Goal: Transaction & Acquisition: Purchase product/service

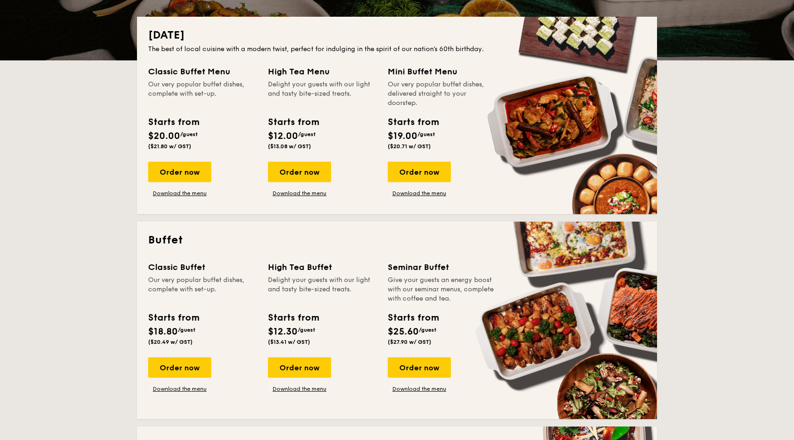
scroll to position [210, 0]
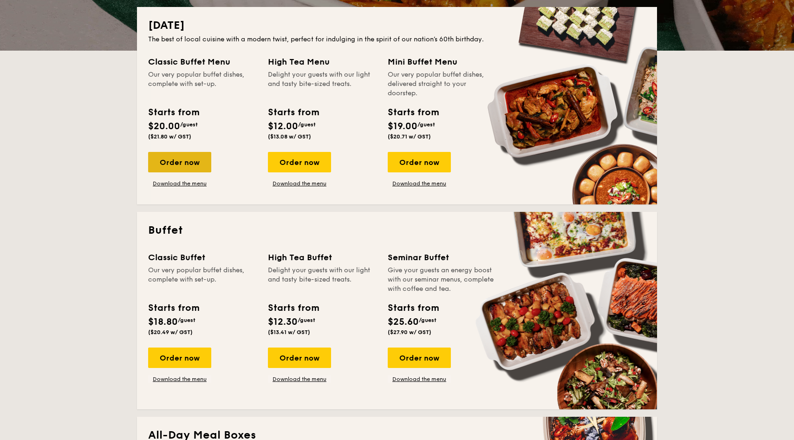
click at [209, 160] on div "Order now" at bounding box center [179, 162] width 63 height 20
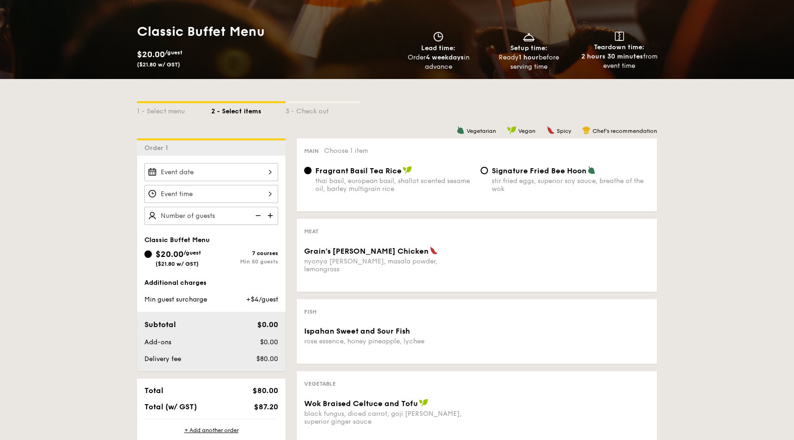
scroll to position [138, 0]
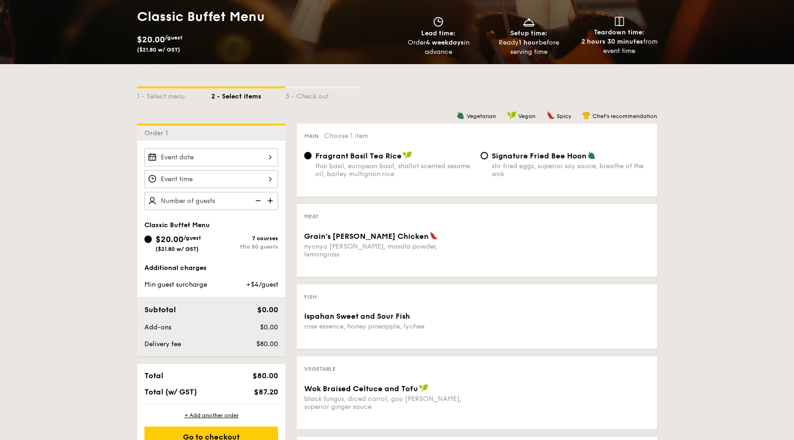
click at [245, 160] on div at bounding box center [211, 157] width 134 height 18
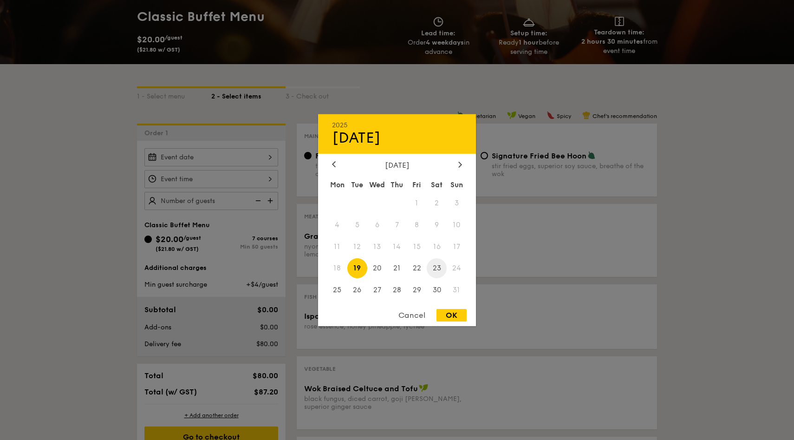
click at [439, 270] on span "23" at bounding box center [437, 268] width 20 height 20
click at [454, 319] on div "OK" at bounding box center [452, 315] width 30 height 13
type input "[DATE]"
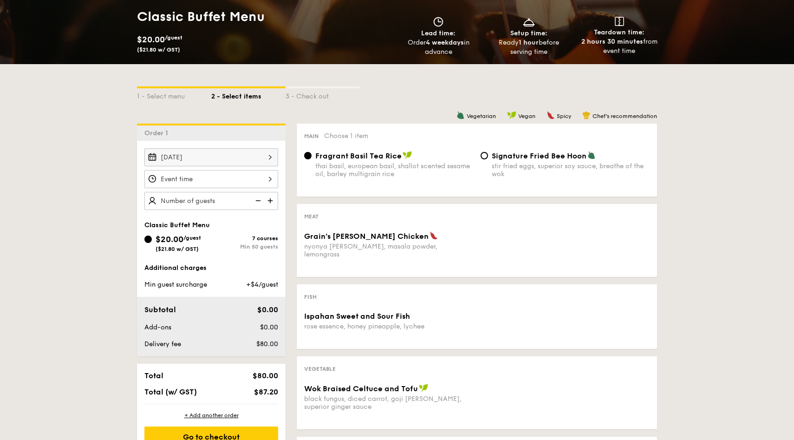
click at [227, 177] on div at bounding box center [211, 179] width 134 height 18
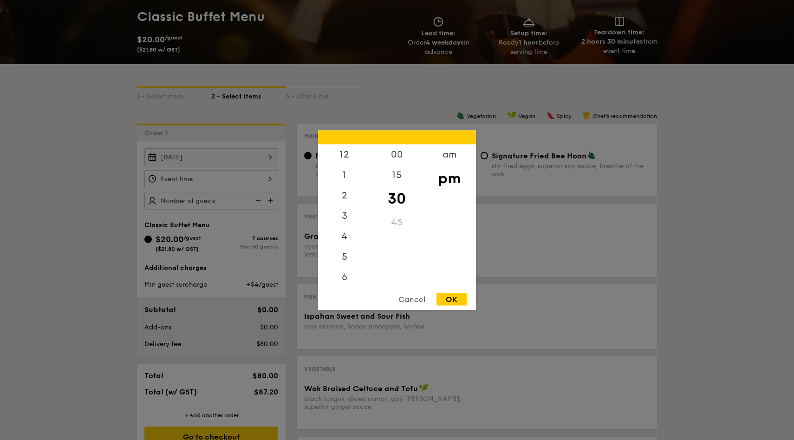
scroll to position [41, 0]
click at [400, 156] on div "00" at bounding box center [397, 157] width 53 height 27
click at [459, 304] on div "OK" at bounding box center [452, 299] width 30 height 13
type input "7:00PM"
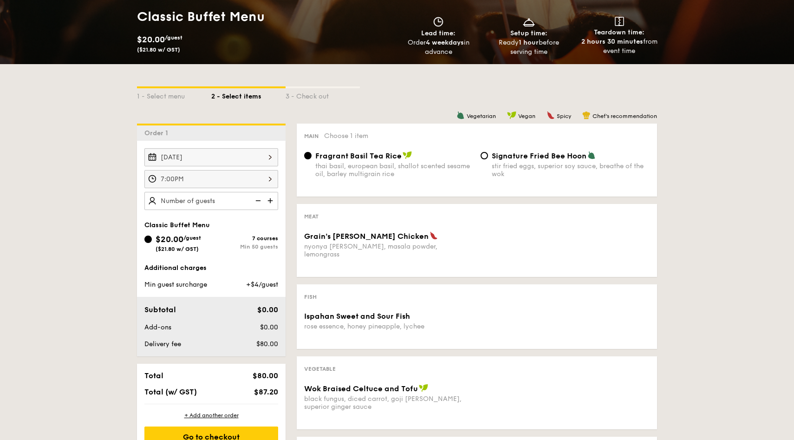
click at [274, 200] on img at bounding box center [271, 201] width 14 height 18
click at [260, 198] on img at bounding box center [257, 201] width 14 height 18
type input "20 guests"
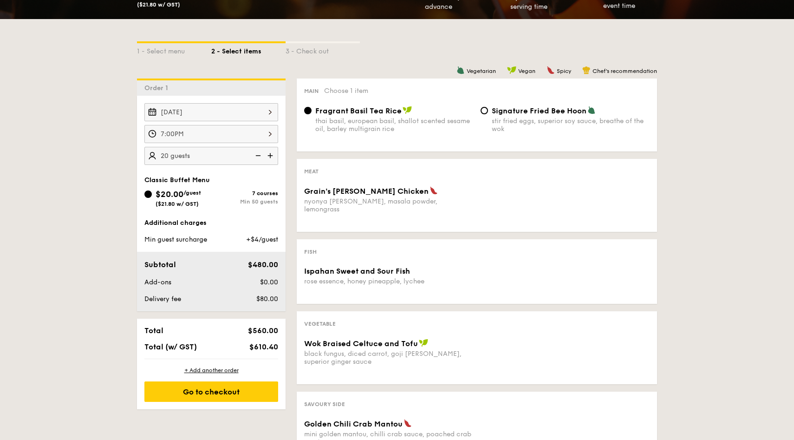
scroll to position [175, 0]
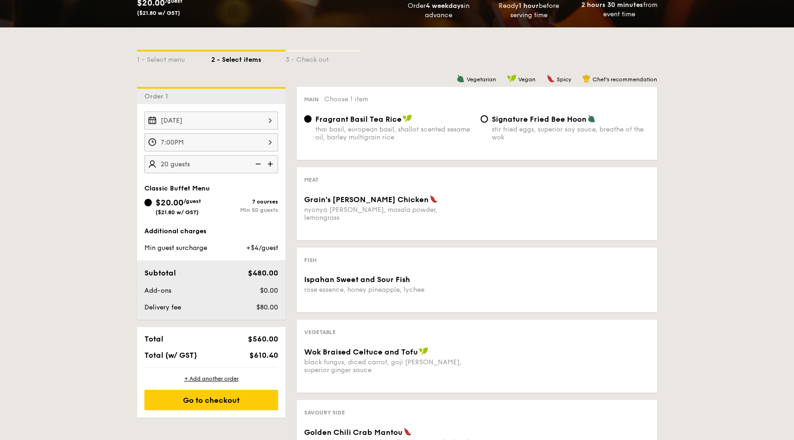
scroll to position [210, 0]
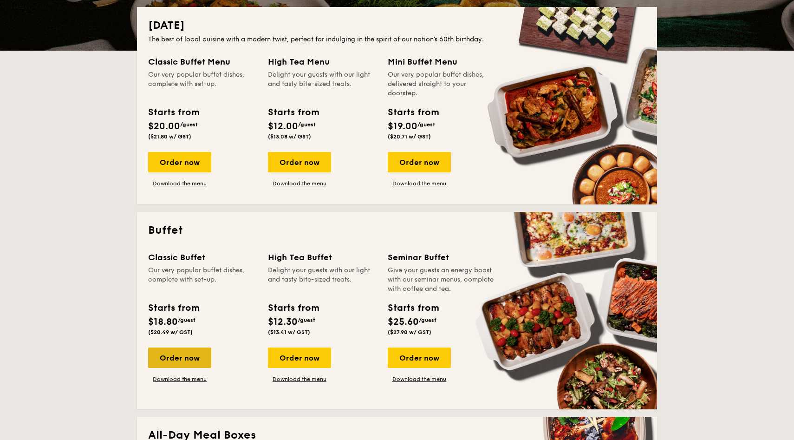
click at [195, 349] on div "Order now" at bounding box center [179, 358] width 63 height 20
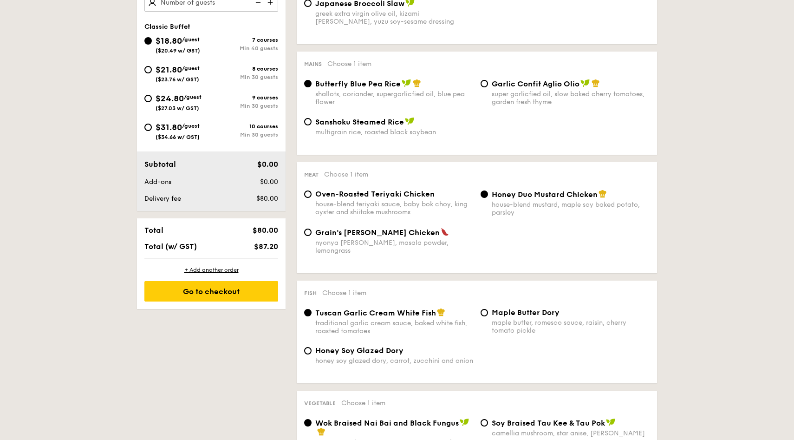
scroll to position [136, 0]
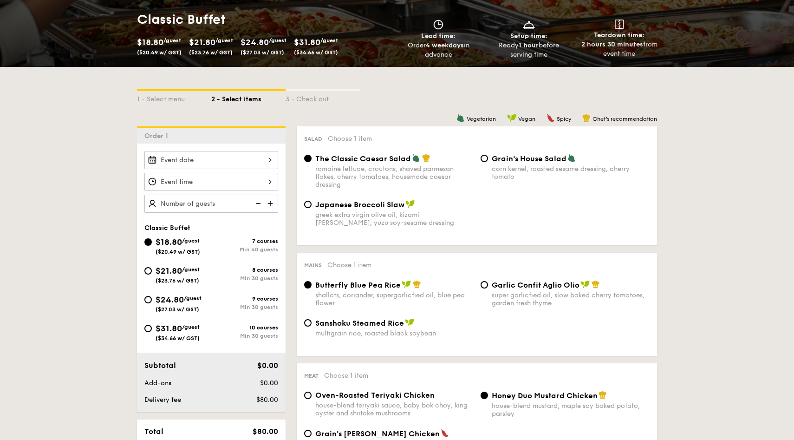
click at [272, 158] on div at bounding box center [211, 160] width 134 height 18
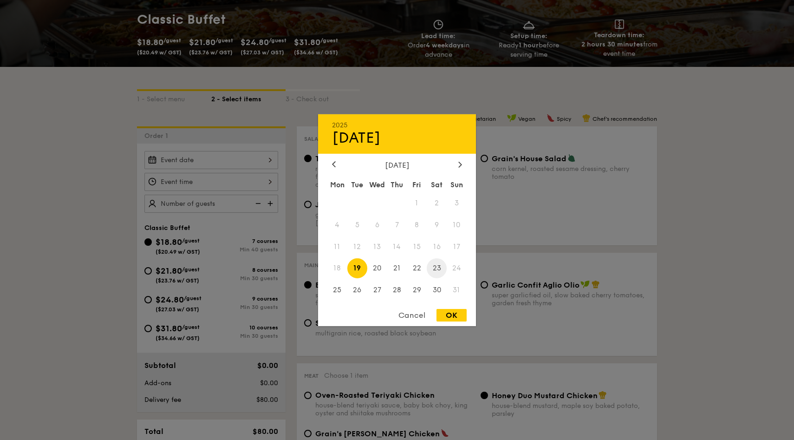
click at [442, 271] on span "23" at bounding box center [437, 268] width 20 height 20
click at [455, 312] on div "OK" at bounding box center [452, 315] width 30 height 13
type input "[DATE]"
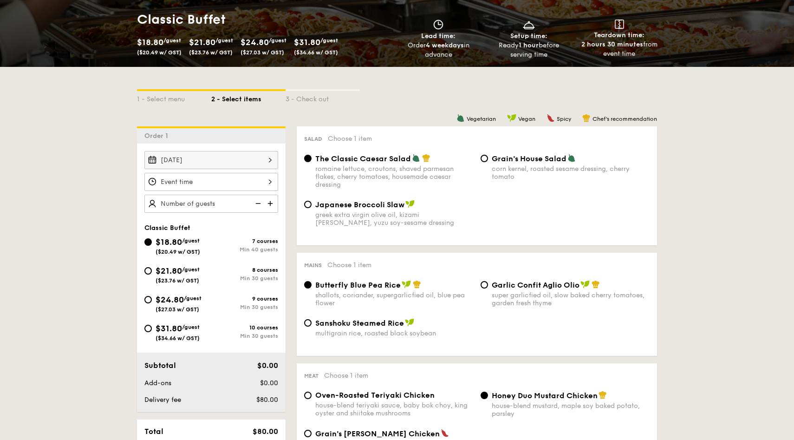
click at [263, 188] on div at bounding box center [211, 182] width 134 height 18
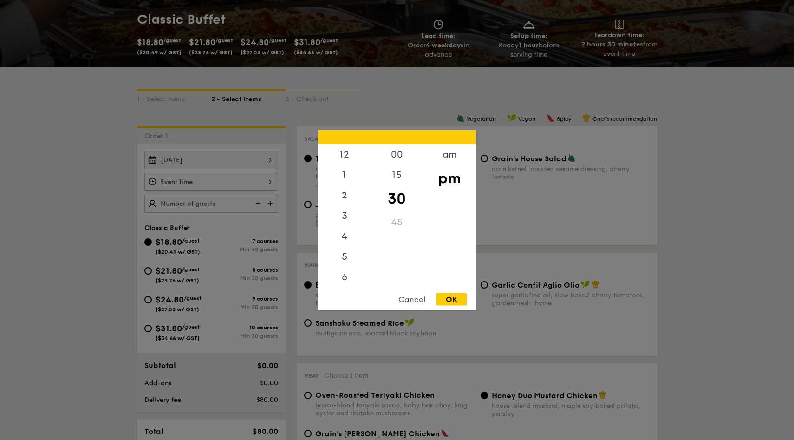
scroll to position [41, 0]
click at [396, 155] on div "00" at bounding box center [397, 157] width 53 height 27
click at [459, 300] on div "OK" at bounding box center [452, 299] width 30 height 13
type input "7:00PM"
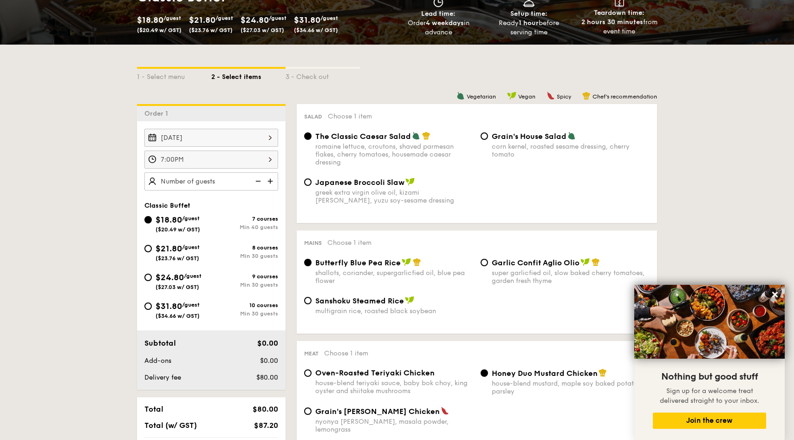
scroll to position [153, 0]
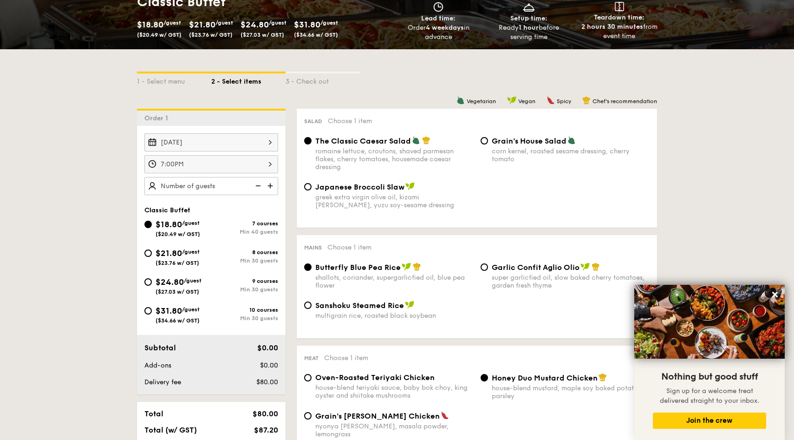
click at [187, 251] on span "/guest" at bounding box center [191, 252] width 18 height 7
click at [152, 251] on input "$21.80 /guest ($23.76 w/ GST) 8 courses Min 30 guests" at bounding box center [147, 252] width 7 height 7
radio input "true"
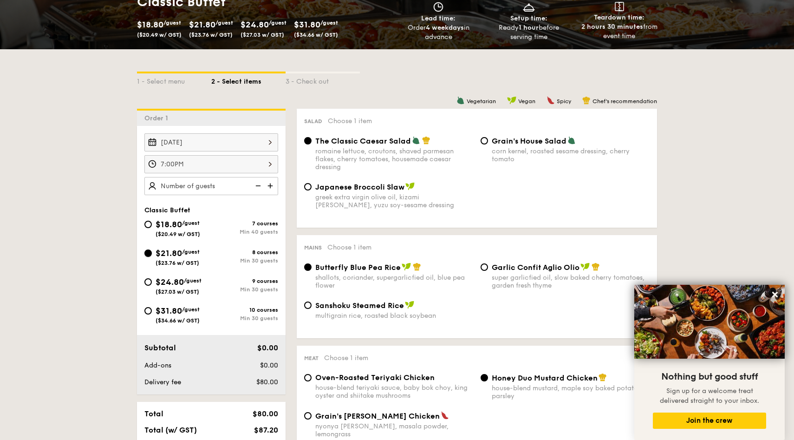
radio input "true"
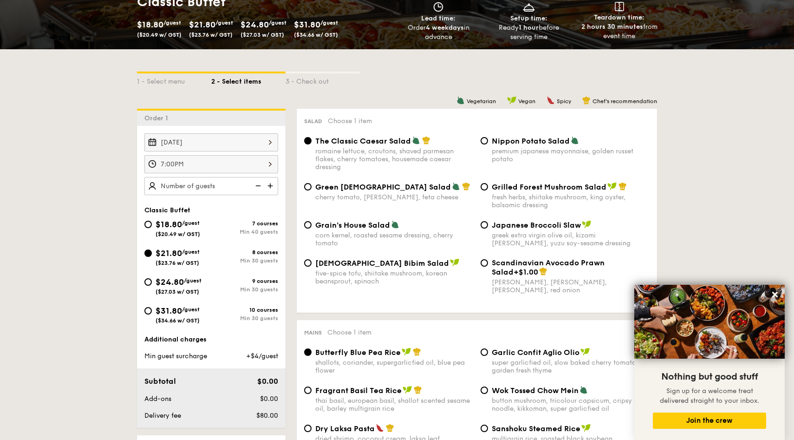
click at [278, 187] on img at bounding box center [271, 186] width 14 height 18
type input "20 guests"
click at [256, 184] on img at bounding box center [257, 186] width 14 height 18
click at [500, 137] on span "Nippon Potato Salad" at bounding box center [531, 141] width 78 height 9
click at [488, 137] on input "Nippon Potato Salad premium japanese mayonnaise, golden russet potato" at bounding box center [484, 140] width 7 height 7
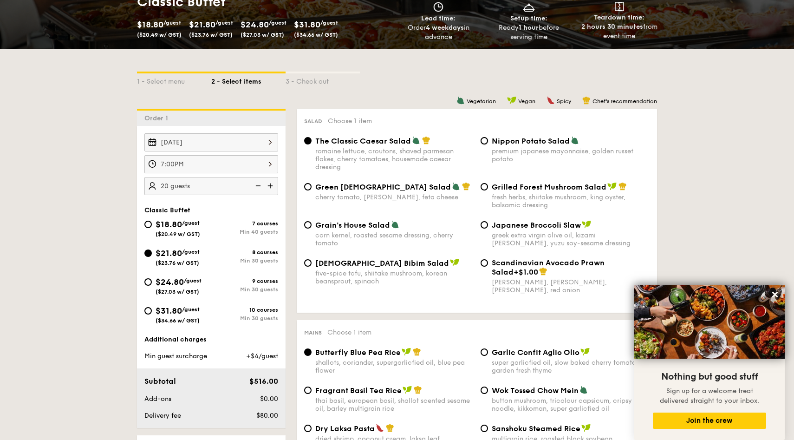
radio input "true"
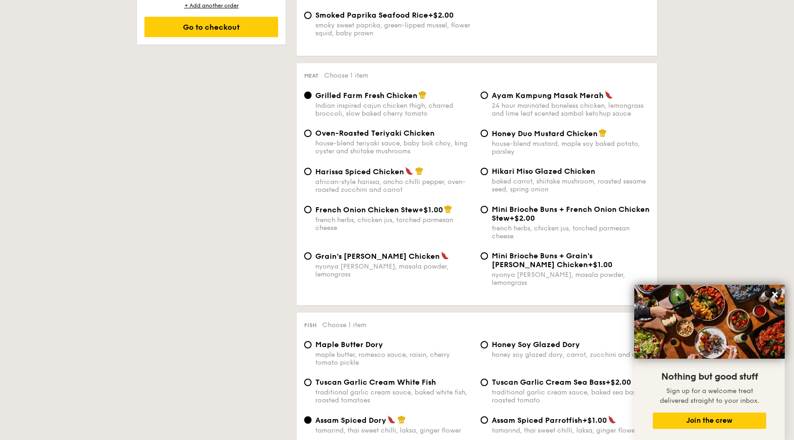
scroll to position [642, 0]
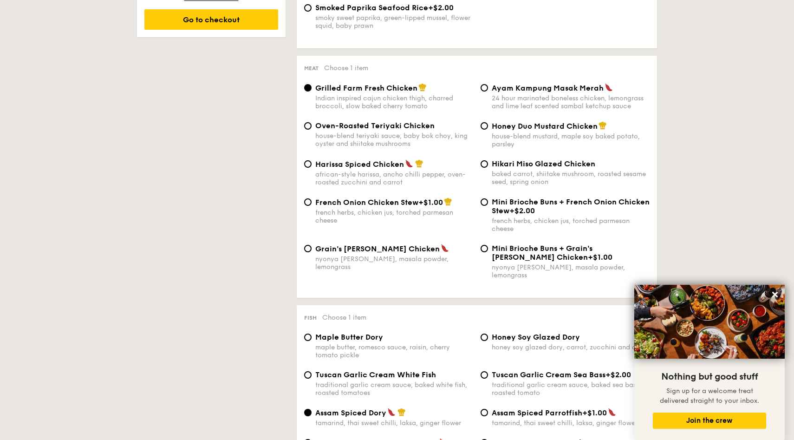
click at [365, 253] on span "Grain's [PERSON_NAME] Chicken" at bounding box center [377, 248] width 125 height 9
click at [312, 252] on input "Grain's [PERSON_NAME] Chicken nyonya [PERSON_NAME], masala powder, lemongrass" at bounding box center [307, 248] width 7 height 7
radio input "true"
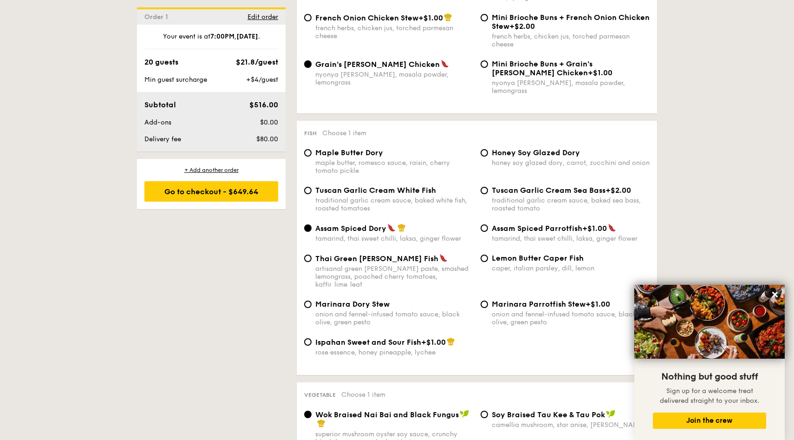
scroll to position [844, 0]
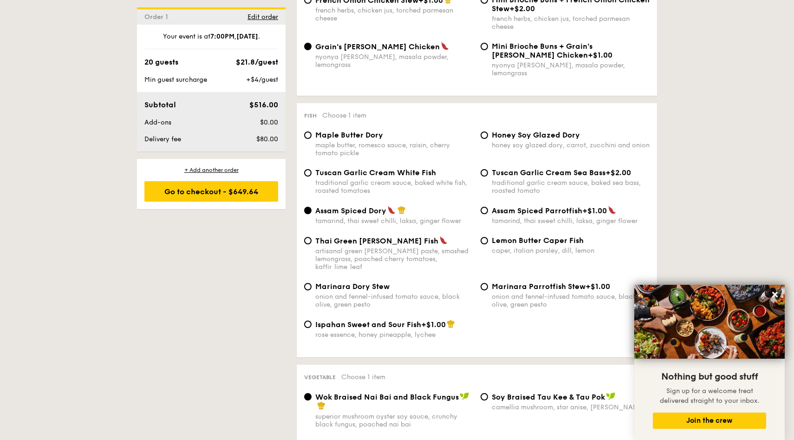
click at [527, 179] on div "traditional garlic cream sauce, baked sea bass, roasted tomato" at bounding box center [571, 187] width 158 height 16
click at [488, 177] on input "Tuscan Garlic Cream Sea Bass +$2.00 traditional garlic cream sauce, baked sea b…" at bounding box center [484, 172] width 7 height 7
radio input "true"
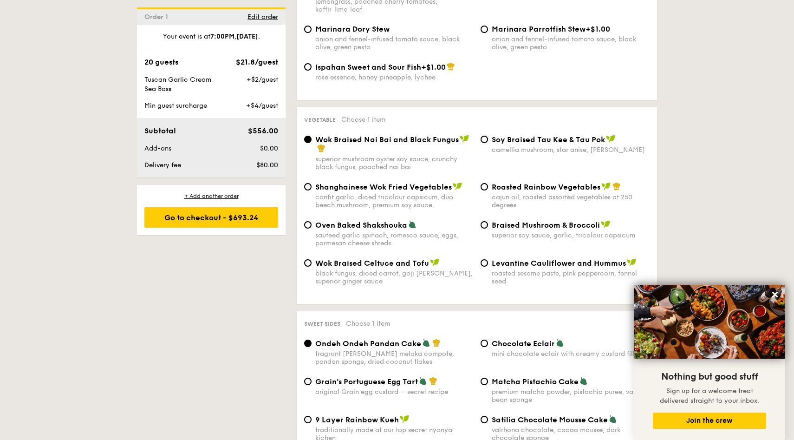
scroll to position [1109, 0]
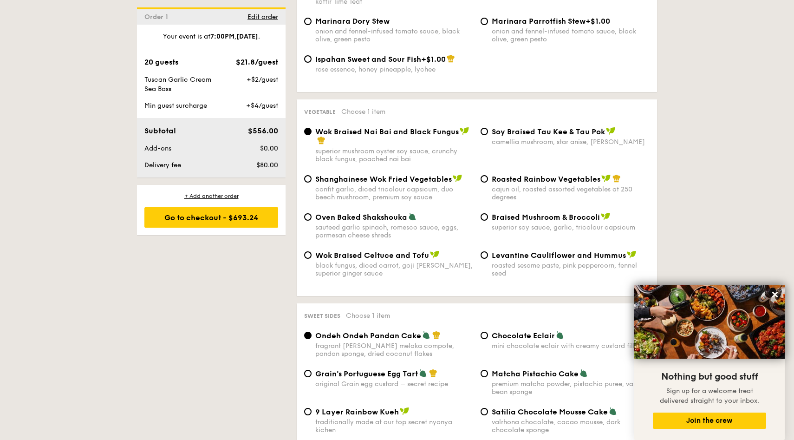
click at [392, 252] on span "Wok Braised Celtuce and Tofu" at bounding box center [372, 255] width 114 height 9
click at [312, 252] on input "Wok Braised Celtuce and Tofu black fungus, diced carrot, goji [PERSON_NAME], su…" at bounding box center [307, 254] width 7 height 7
radio input "true"
click at [542, 127] on span "⁠Soy Braised Tau Kee & Tau Pok" at bounding box center [548, 131] width 113 height 9
click at [488, 128] on input "⁠Soy Braised Tau Kee & Tau Pok camellia mushroom, star anise, goji [PERSON_NAME]" at bounding box center [484, 131] width 7 height 7
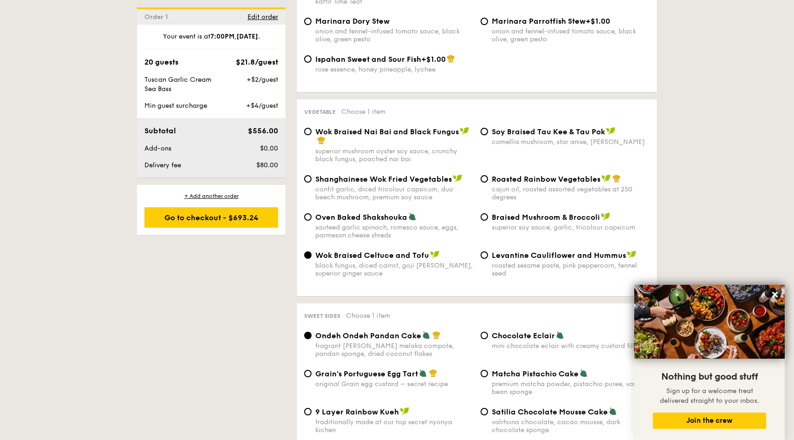
radio input "true"
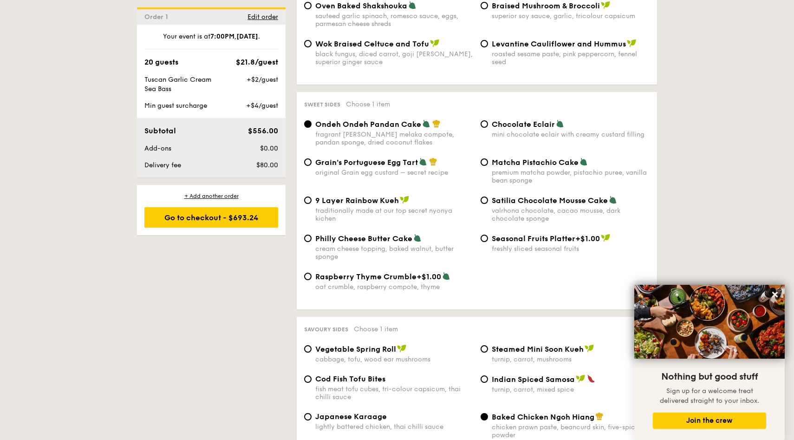
scroll to position [1324, 0]
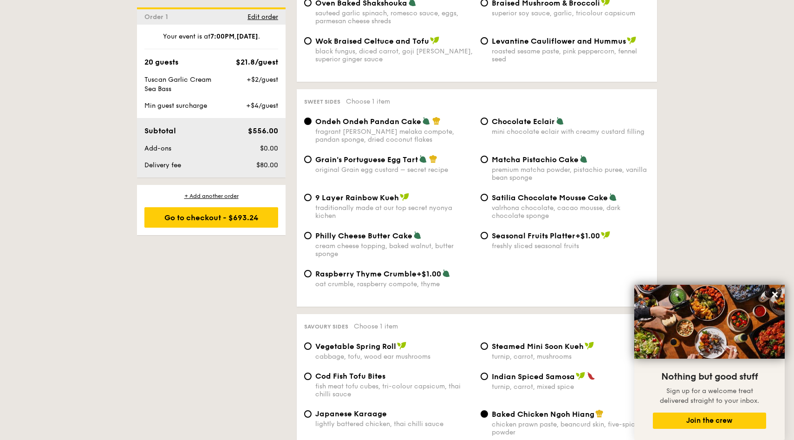
click at [501, 155] on div "Matcha Pistachio Cake" at bounding box center [571, 159] width 158 height 9
click at [488, 156] on input "Matcha Pistachio Cake premium matcha powder, pistachio puree, vanilla bean spon…" at bounding box center [484, 159] width 7 height 7
radio input "true"
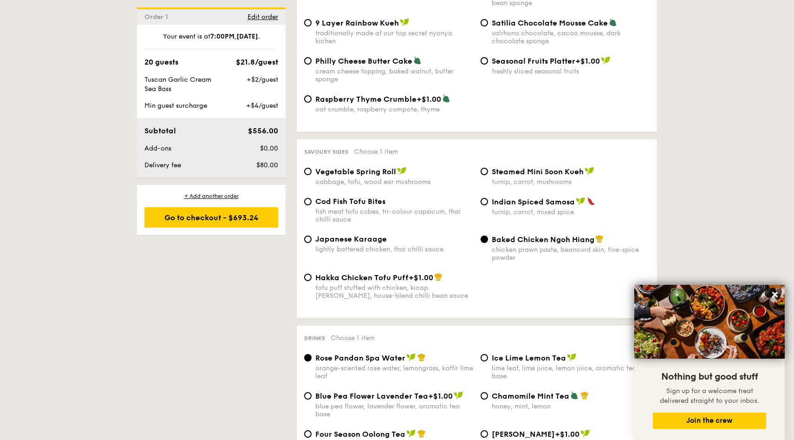
scroll to position [1515, 0]
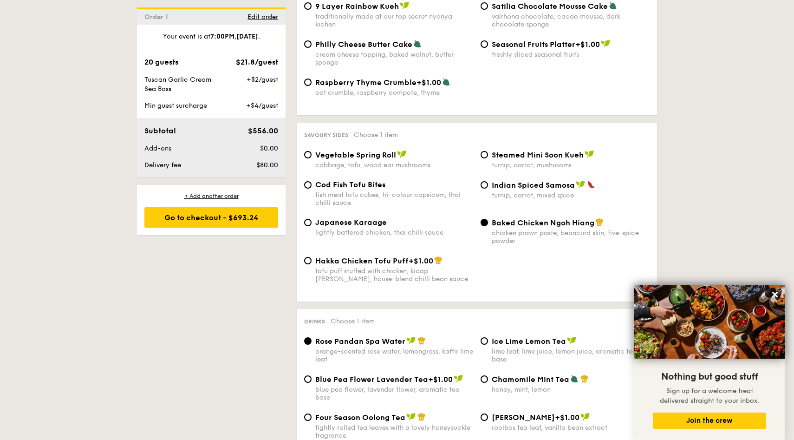
click at [386, 229] on div "lightly battered chicken, thai chilli sauce" at bounding box center [394, 233] width 158 height 8
click at [312, 226] on input "Japanese Karaage lightly battered chicken, thai chilli sauce" at bounding box center [307, 222] width 7 height 7
radio input "true"
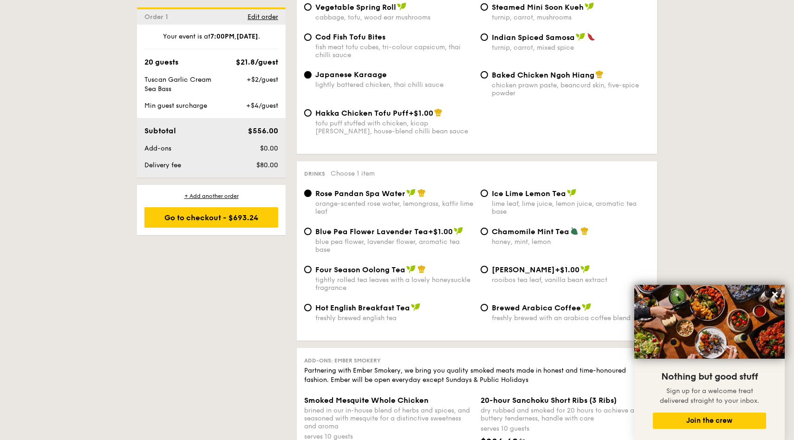
scroll to position [1664, 0]
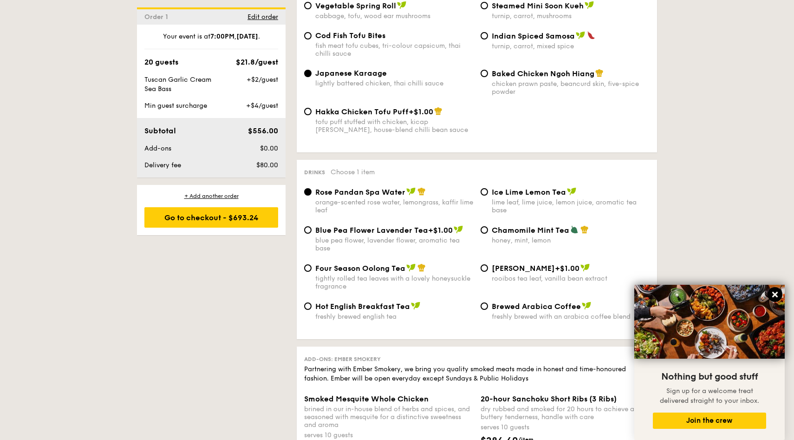
click at [772, 289] on button at bounding box center [775, 294] width 15 height 15
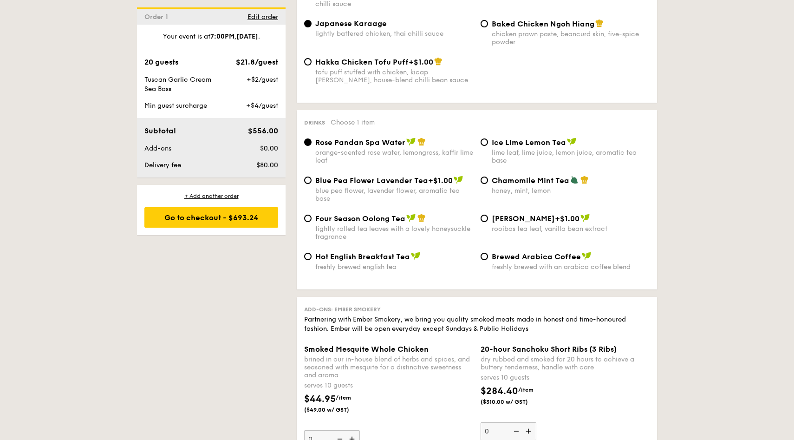
scroll to position [1724, 0]
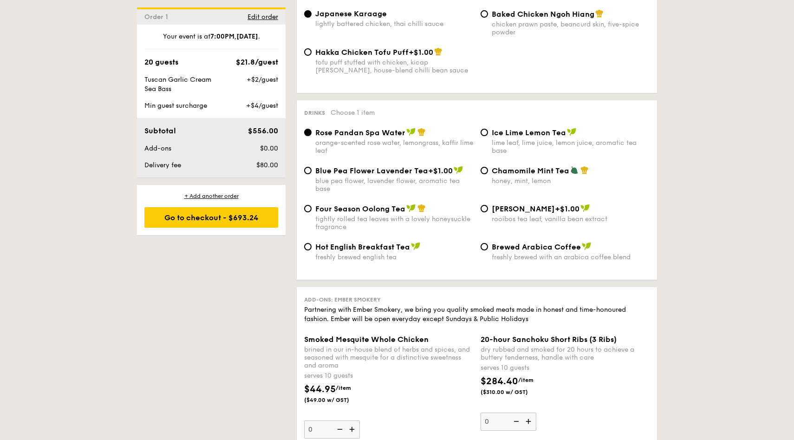
click at [529, 132] on span "Ice Lime Lemon Tea" at bounding box center [529, 132] width 74 height 9
click at [488, 132] on input "Ice Lime Lemon Tea lime leaf, lime juice, lemon juice, aromatic tea base" at bounding box center [484, 132] width 7 height 7
radio input "true"
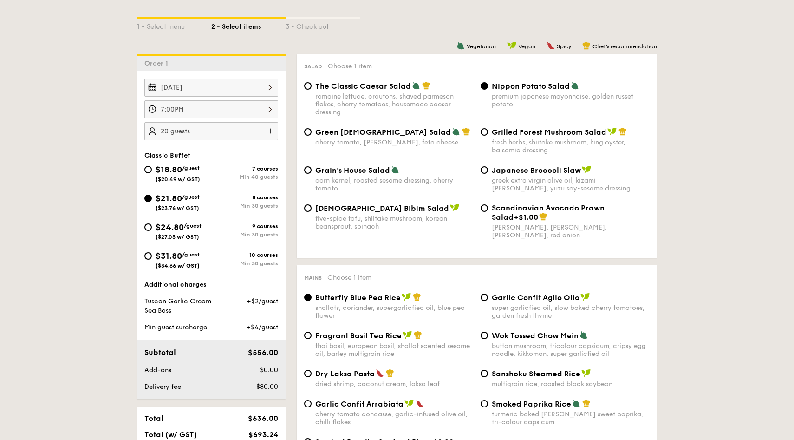
scroll to position [157, 0]
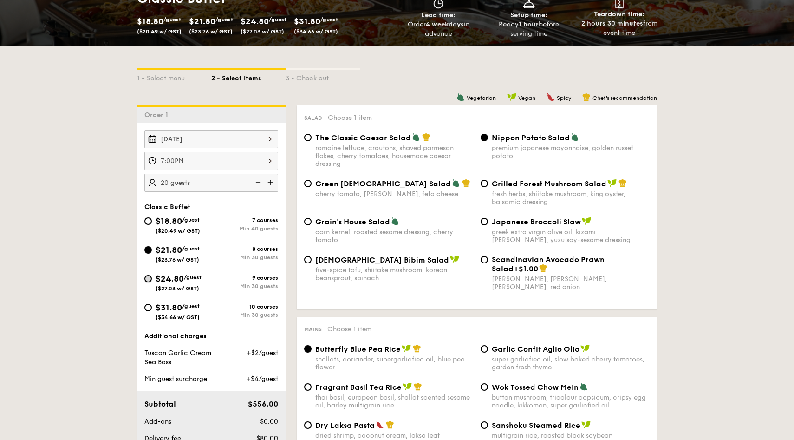
click at [150, 281] on input "$24.80 /guest ($27.03 w/ GST) 9 courses Min 30 guests" at bounding box center [147, 278] width 7 height 7
radio input "true"
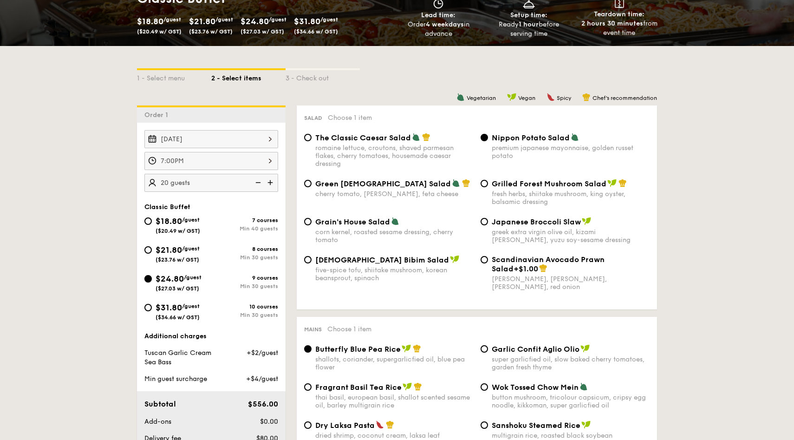
radio input "true"
radio input "false"
radio input "true"
radio input "false"
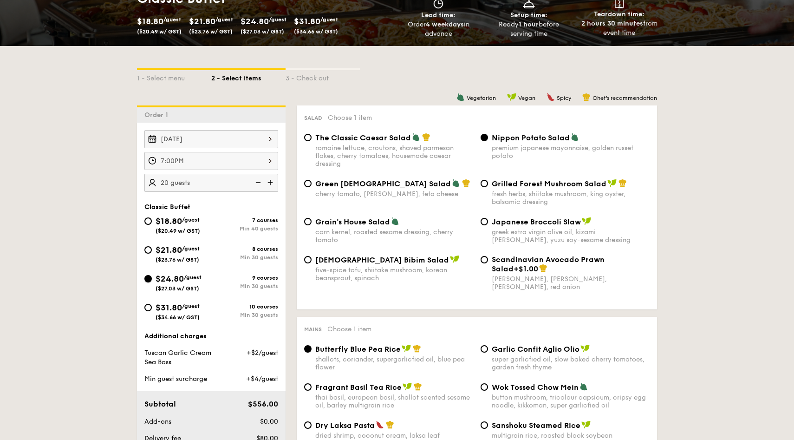
radio input "true"
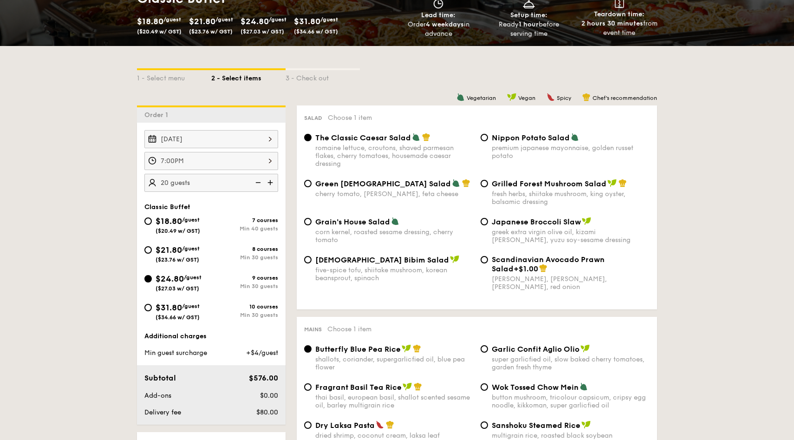
click at [495, 138] on span "Nippon Potato Salad" at bounding box center [531, 137] width 78 height 9
click at [488, 138] on input "Nippon Potato Salad premium japanese mayonnaise, golden russet potato" at bounding box center [484, 137] width 7 height 7
radio input "true"
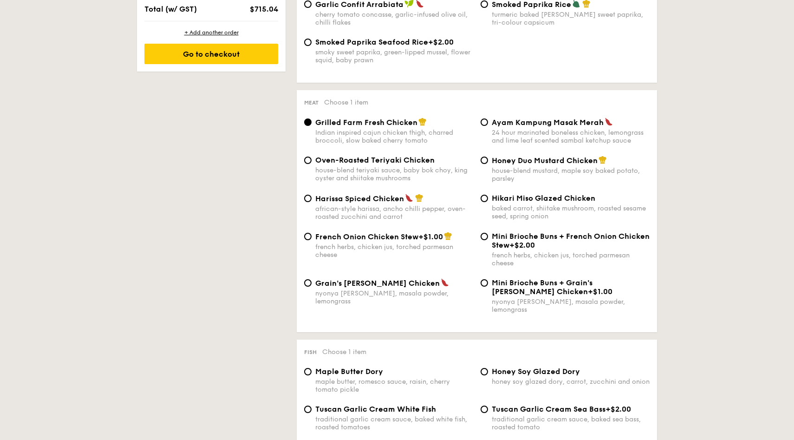
scroll to position [610, 0]
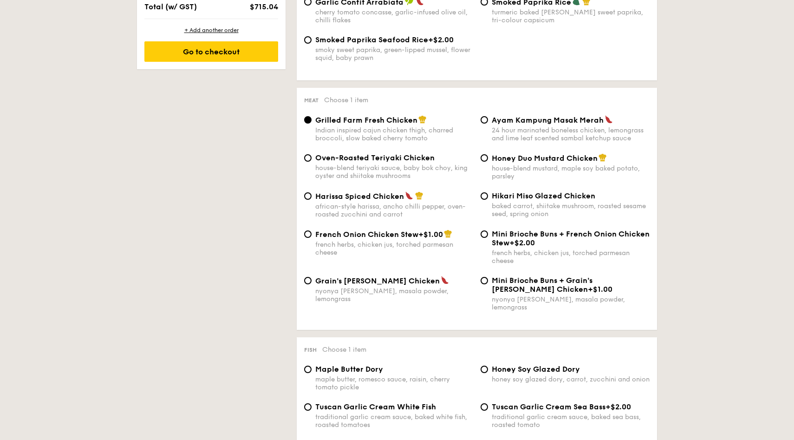
click at [408, 298] on div "nyonya [PERSON_NAME], masala powder, lemongrass" at bounding box center [394, 295] width 158 height 16
click at [312, 284] on input "Grain's [PERSON_NAME] Chicken nyonya [PERSON_NAME], masala powder, lemongrass" at bounding box center [307, 280] width 7 height 7
radio input "true"
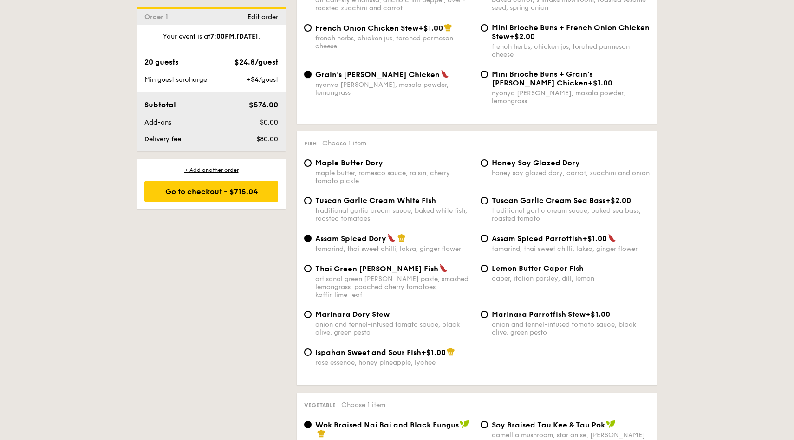
scroll to position [819, 0]
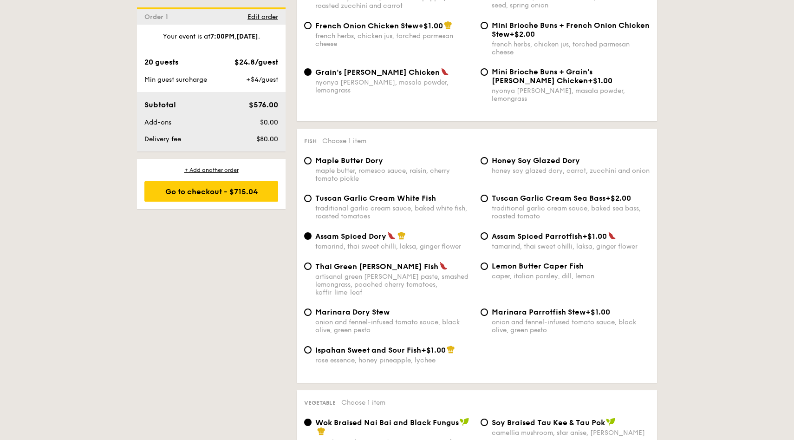
click at [575, 206] on div "traditional garlic cream sauce, baked sea bass, roasted tomato" at bounding box center [571, 212] width 158 height 16
click at [488, 202] on input "Tuscan Garlic Cream Sea Bass +$2.00 traditional garlic cream sauce, baked sea b…" at bounding box center [484, 198] width 7 height 7
radio input "true"
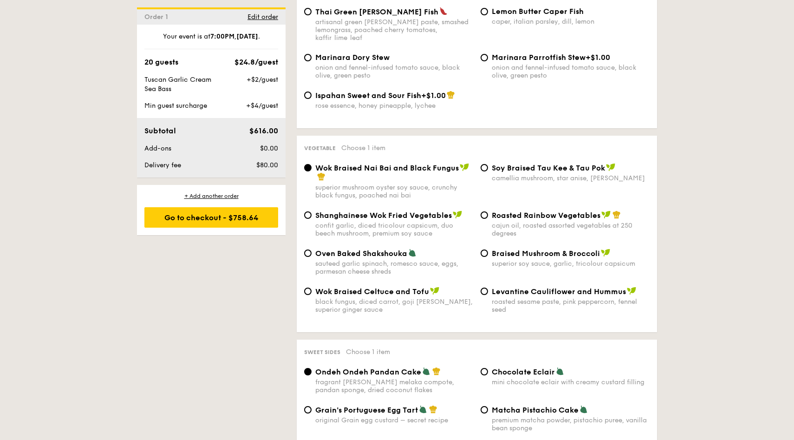
scroll to position [1074, 0]
click at [538, 173] on div "camellia mushroom, star anise, [PERSON_NAME]" at bounding box center [571, 177] width 158 height 8
click at [488, 171] on input "⁠Soy Braised Tau Kee & Tau Pok camellia mushroom, star anise, goji [PERSON_NAME]" at bounding box center [484, 166] width 7 height 7
radio input "true"
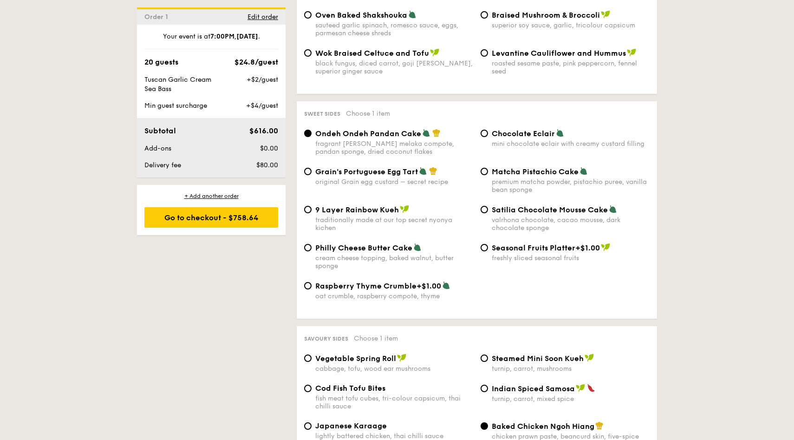
scroll to position [1314, 0]
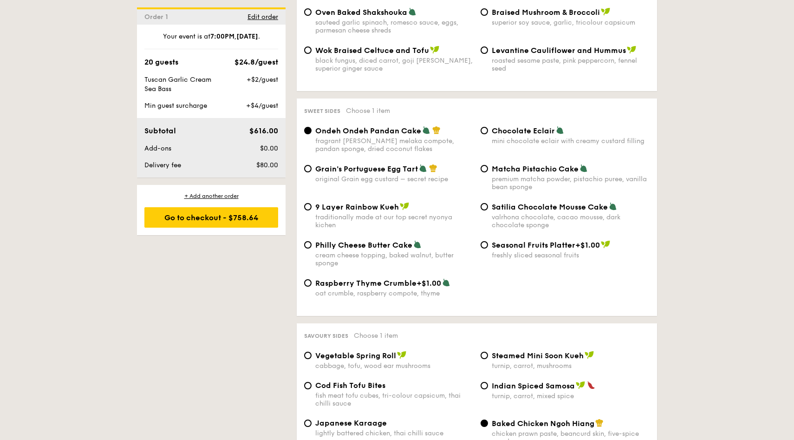
click at [525, 164] on span "Matcha Pistachio Cake" at bounding box center [535, 168] width 87 height 9
click at [488, 165] on input "Matcha Pistachio Cake premium matcha powder, pistachio puree, vanilla bean spon…" at bounding box center [484, 168] width 7 height 7
radio input "true"
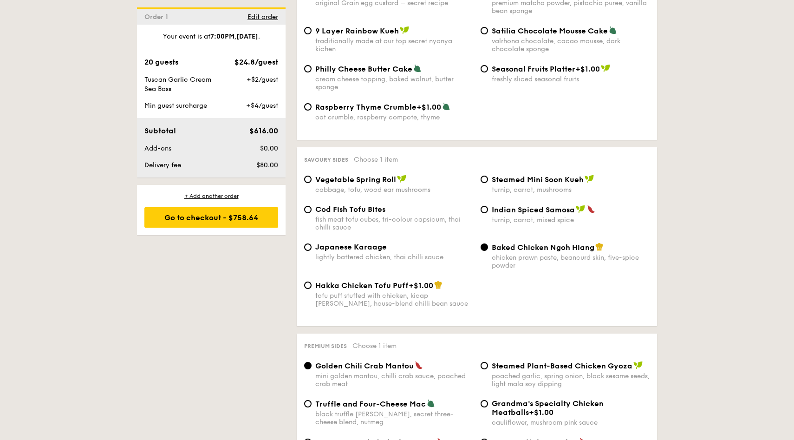
scroll to position [1502, 0]
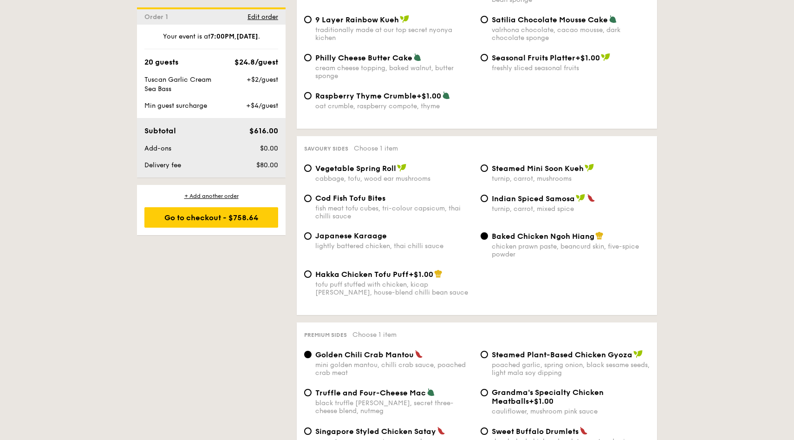
click at [394, 233] on div "Japanese Karaage" at bounding box center [394, 235] width 158 height 9
click at [312, 233] on input "Japanese Karaage lightly battered chicken, thai chilli sauce" at bounding box center [307, 235] width 7 height 7
radio input "true"
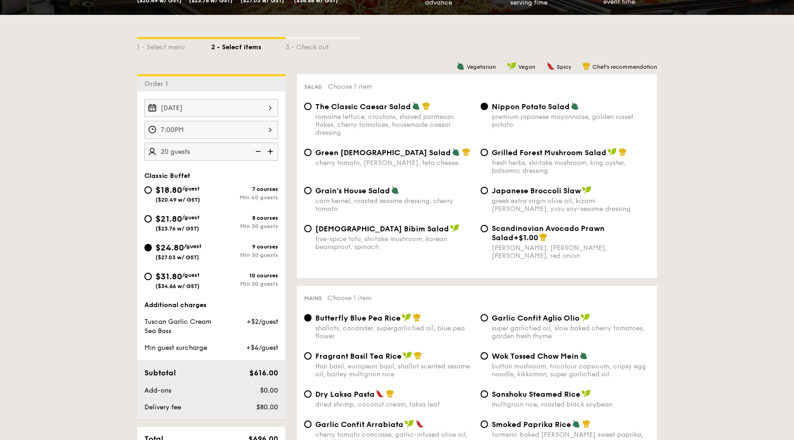
scroll to position [189, 0]
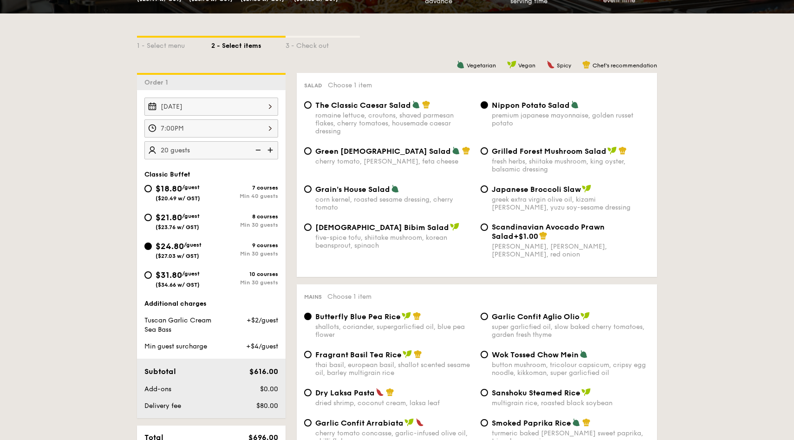
click at [275, 149] on img at bounding box center [271, 150] width 14 height 18
click at [263, 150] on img at bounding box center [257, 150] width 14 height 18
type input "20 guests"
click at [263, 150] on img at bounding box center [257, 150] width 14 height 18
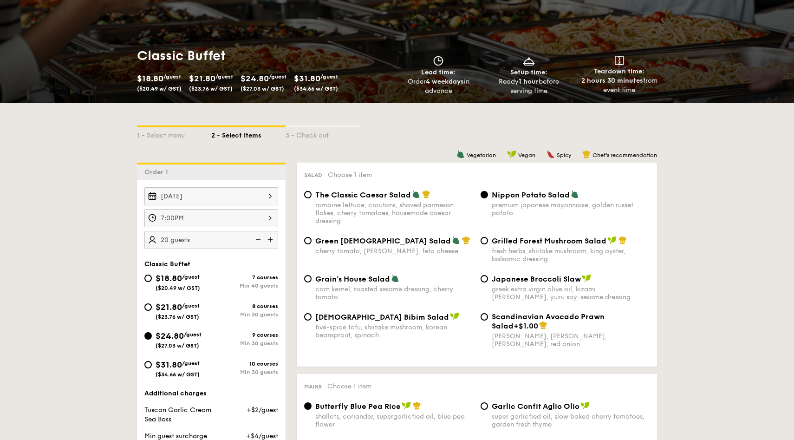
scroll to position [0, 0]
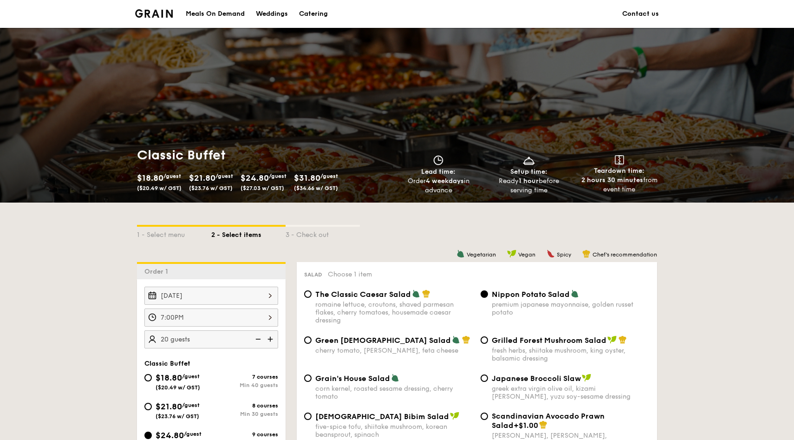
click at [171, 12] on img at bounding box center [154, 13] width 38 height 8
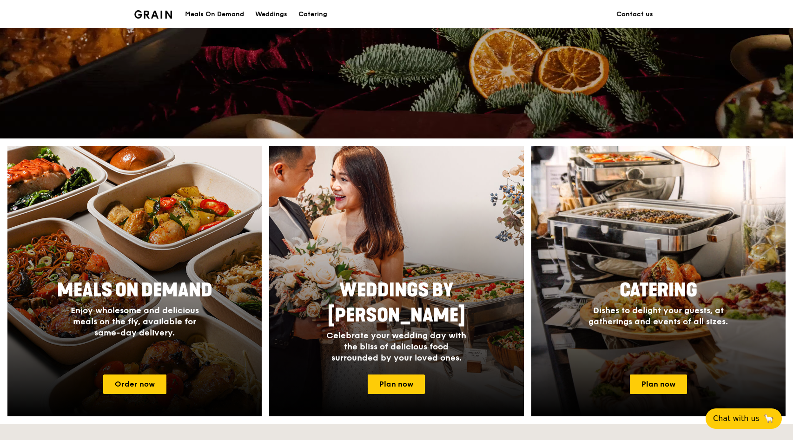
scroll to position [323, 0]
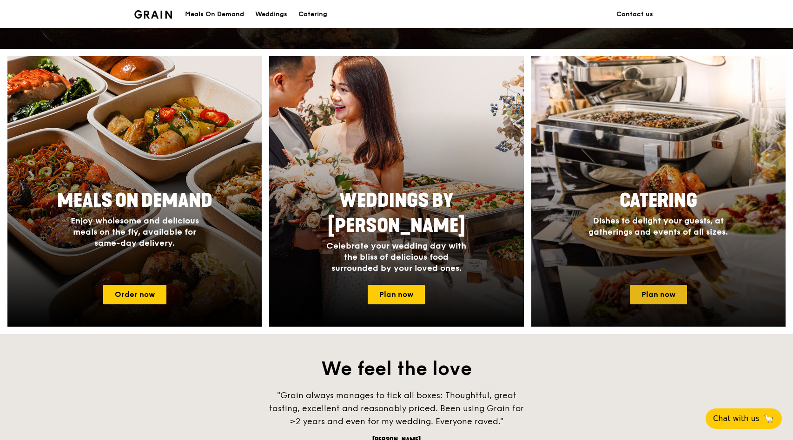
click at [630, 294] on link "Plan now" at bounding box center [658, 295] width 57 height 20
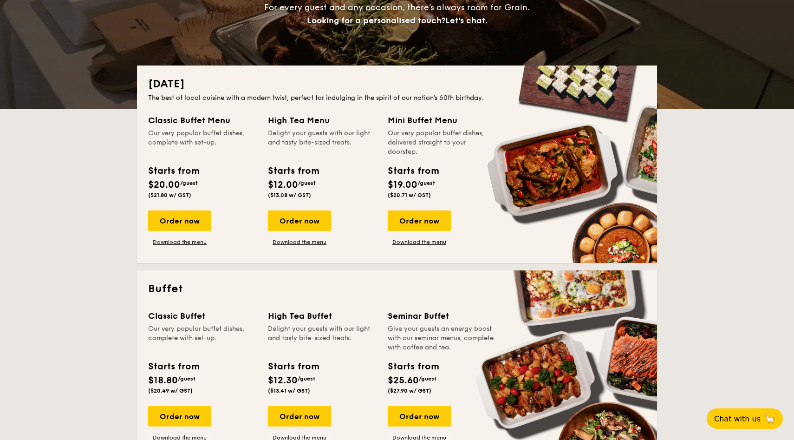
scroll to position [158, 0]
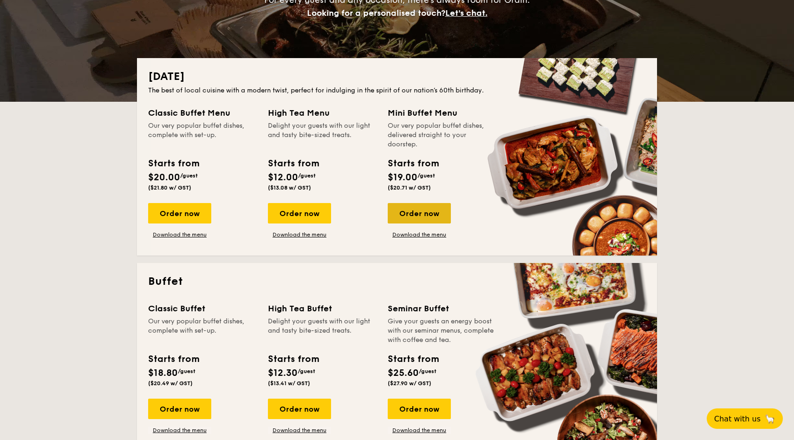
click at [433, 220] on div "Order now" at bounding box center [419, 213] width 63 height 20
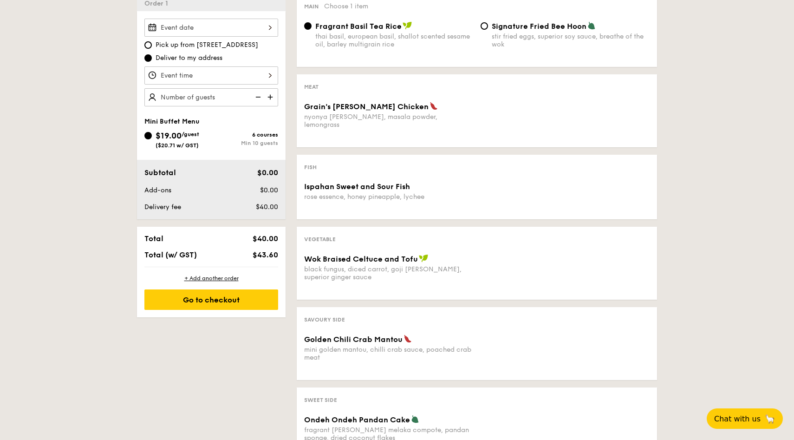
scroll to position [233, 0]
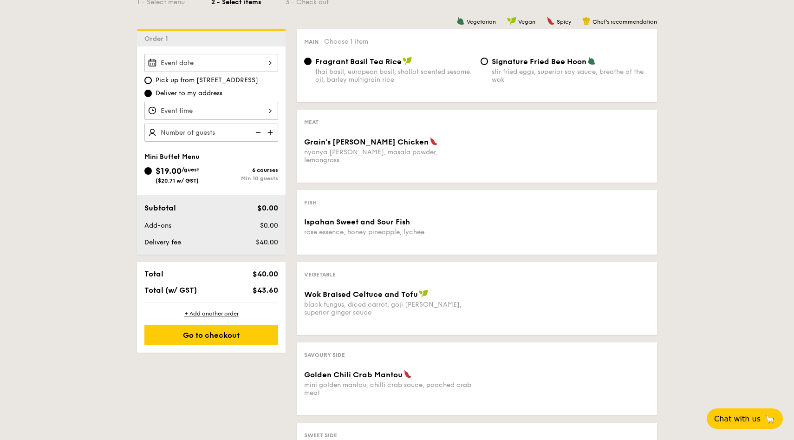
click at [262, 56] on div at bounding box center [211, 63] width 134 height 18
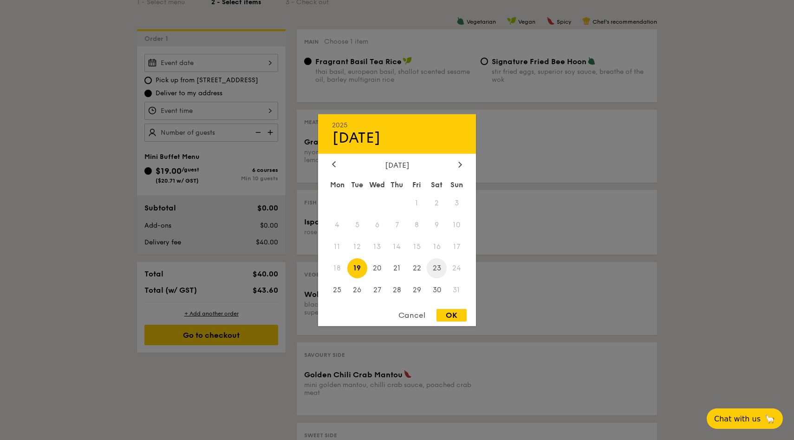
click at [437, 268] on span "23" at bounding box center [437, 268] width 20 height 20
click at [240, 143] on div at bounding box center [397, 220] width 794 height 440
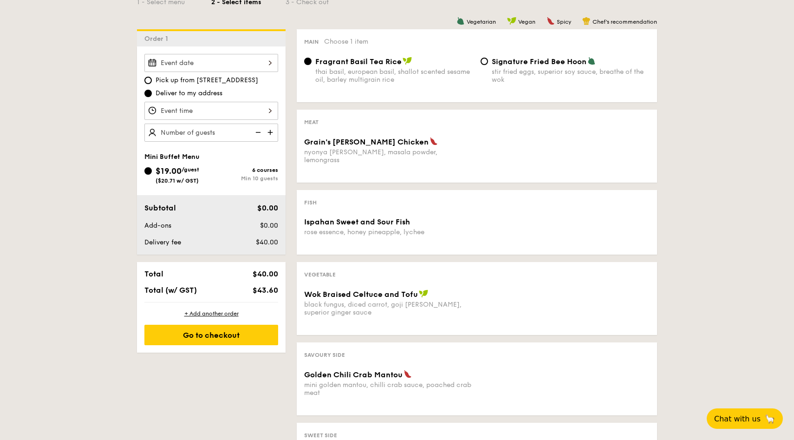
click at [264, 112] on div "12 1 2 3 4 5 6 7 8 9 10 11 00 15 30 45 am pm Cancel OK" at bounding box center [211, 111] width 134 height 18
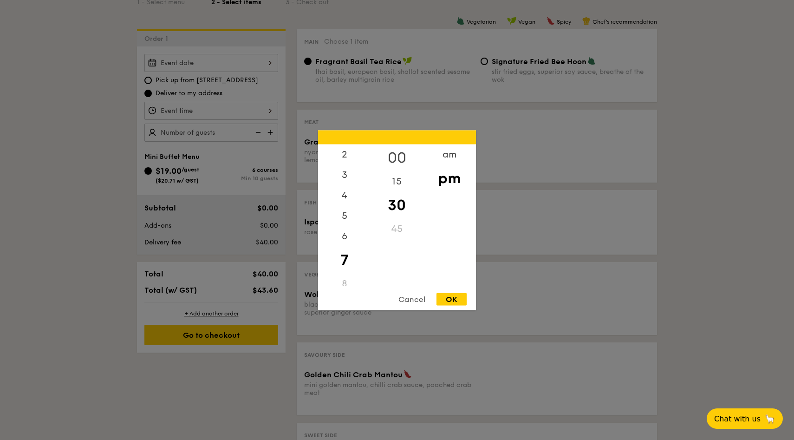
click at [400, 150] on div "00" at bounding box center [397, 157] width 53 height 27
click at [448, 296] on div "OK" at bounding box center [452, 299] width 30 height 13
type input "7:00PM"
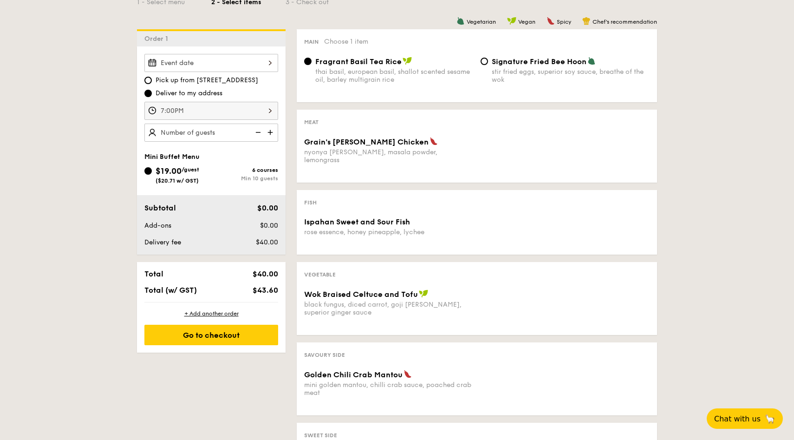
click at [275, 132] on img at bounding box center [271, 133] width 14 height 18
type input "20 guests"
click at [249, 175] on div "Min 10 guests" at bounding box center [244, 178] width 67 height 7
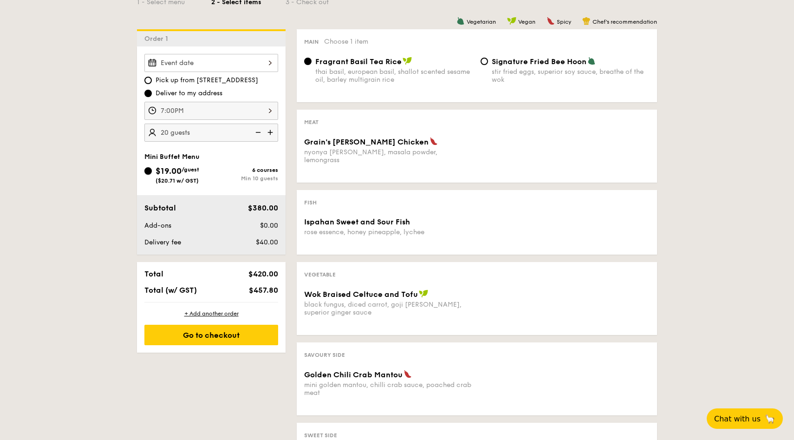
click at [152, 175] on input "$19.00 /guest ($20.71 w/ GST) 6 courses Min 10 guests" at bounding box center [147, 170] width 7 height 7
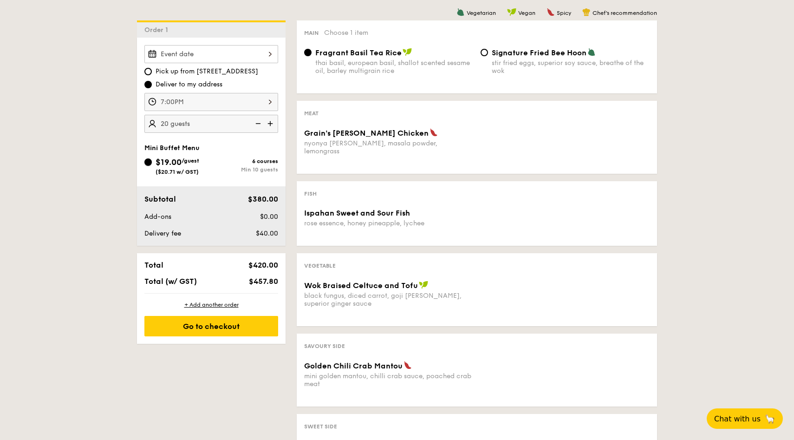
scroll to position [0, 0]
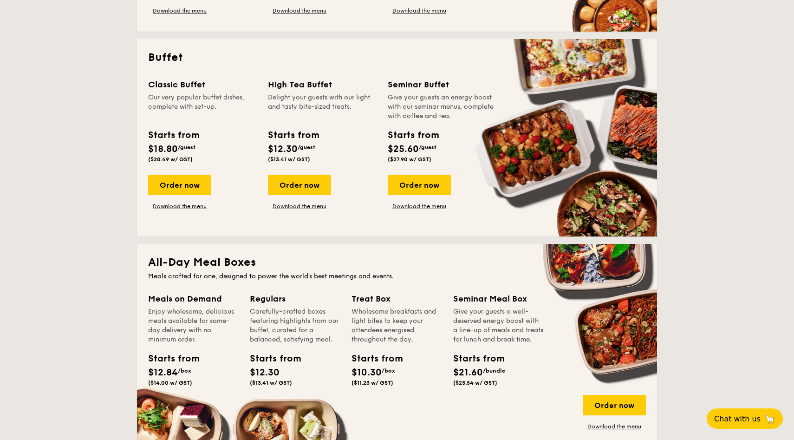
scroll to position [344, 0]
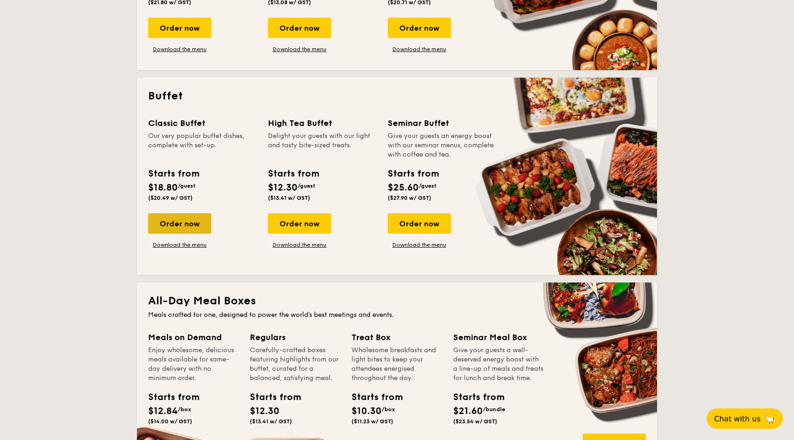
click at [181, 231] on div "Order now" at bounding box center [179, 223] width 63 height 20
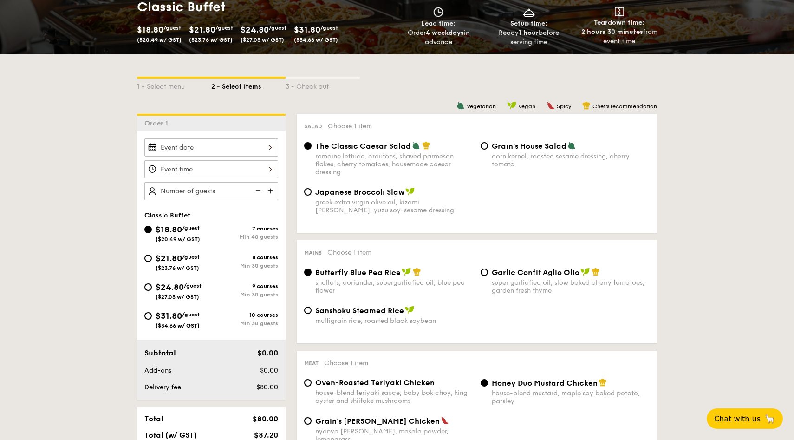
scroll to position [152, 0]
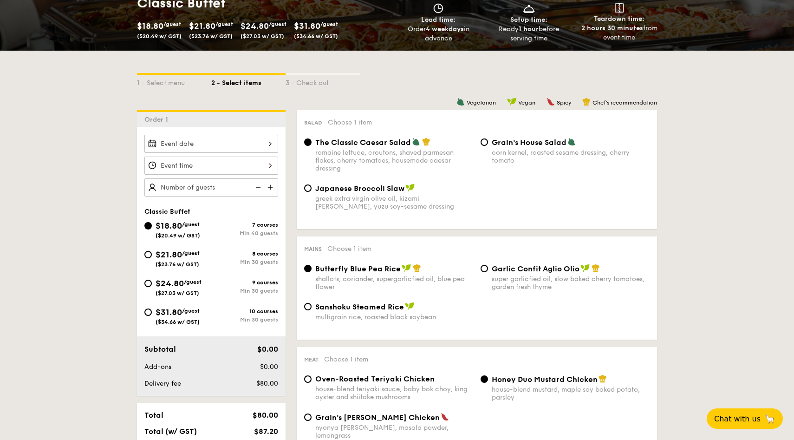
click at [261, 139] on div at bounding box center [211, 144] width 134 height 18
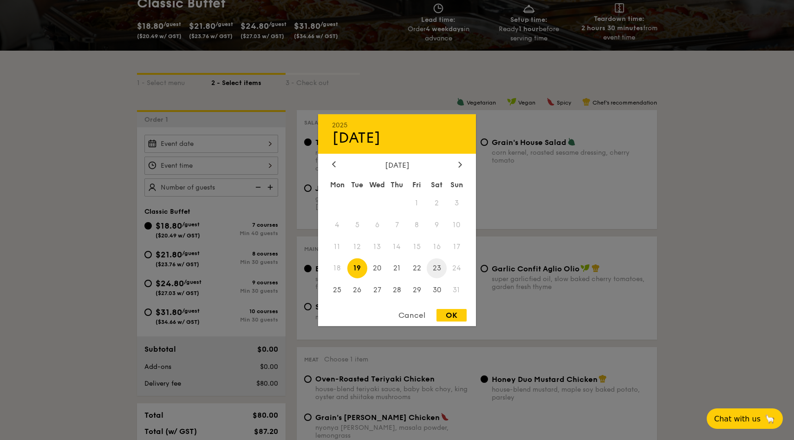
click at [437, 265] on span "23" at bounding box center [437, 268] width 20 height 20
click at [454, 315] on div "OK" at bounding box center [452, 315] width 30 height 13
type input "[DATE]"
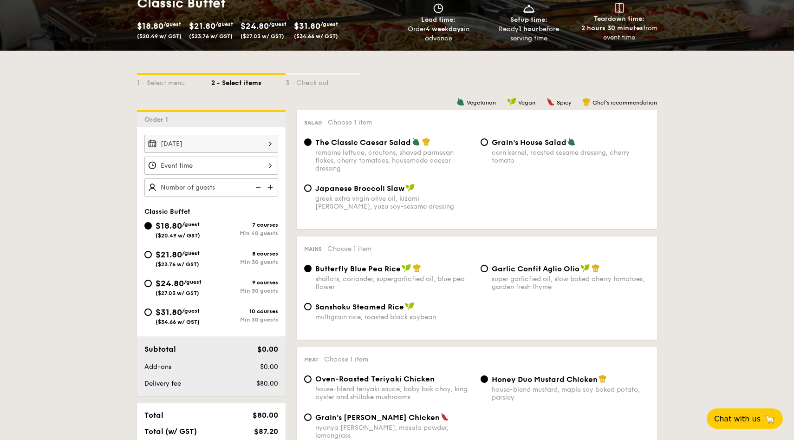
click at [228, 169] on div at bounding box center [211, 166] width 134 height 18
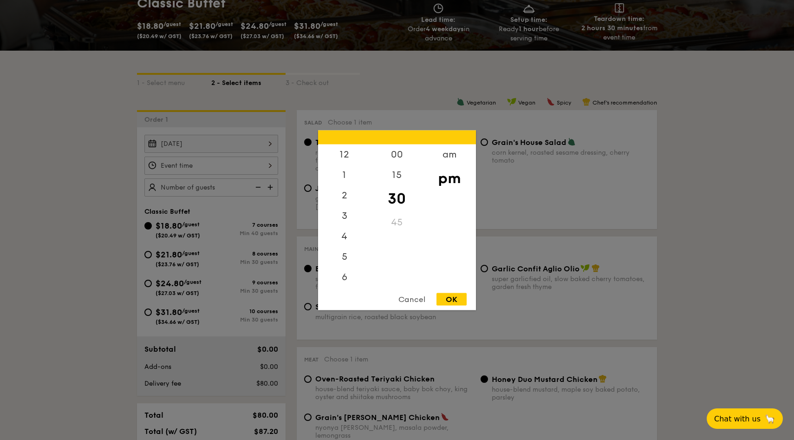
scroll to position [41, 0]
click at [398, 155] on div "00" at bounding box center [397, 157] width 53 height 27
click at [452, 301] on div "OK" at bounding box center [452, 299] width 30 height 13
type input "7:00PM"
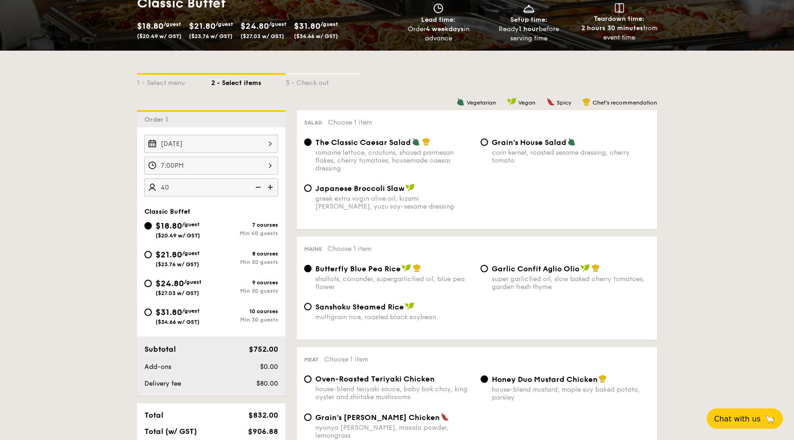
type input "4"
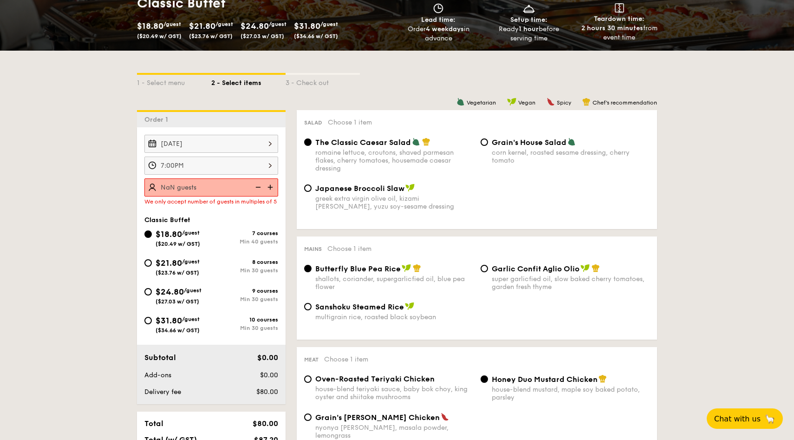
click at [268, 187] on img at bounding box center [271, 187] width 14 height 18
type input "40 guests"
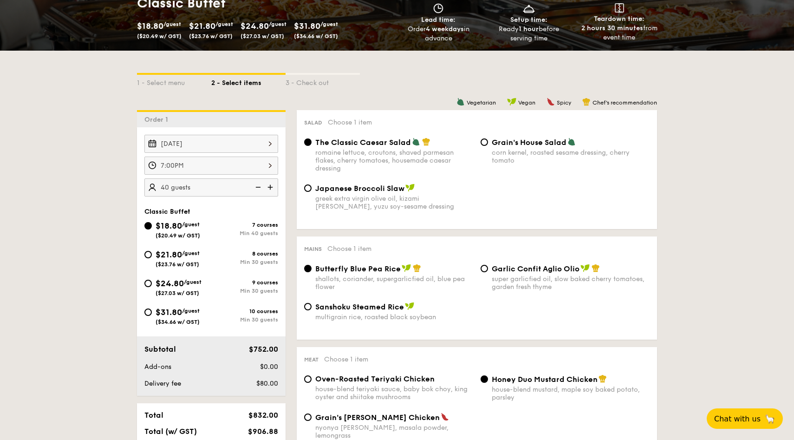
click at [259, 188] on img at bounding box center [257, 187] width 14 height 18
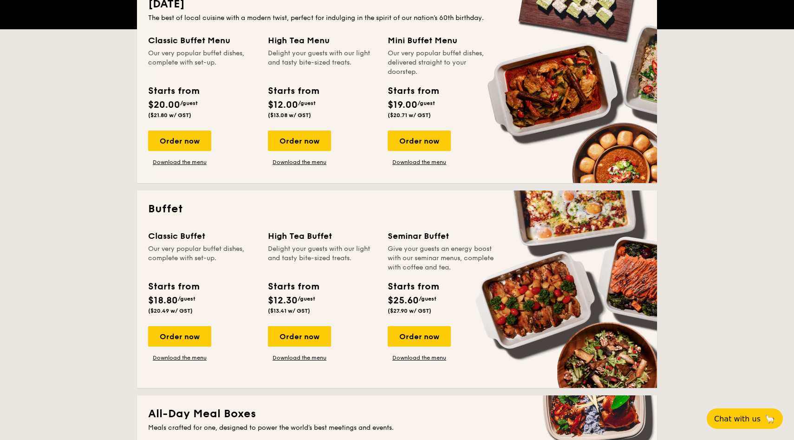
scroll to position [163, 0]
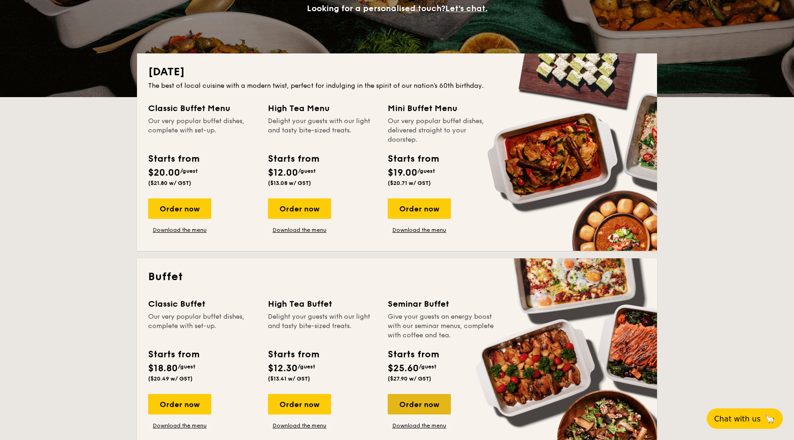
click at [413, 406] on div "Order now" at bounding box center [419, 404] width 63 height 20
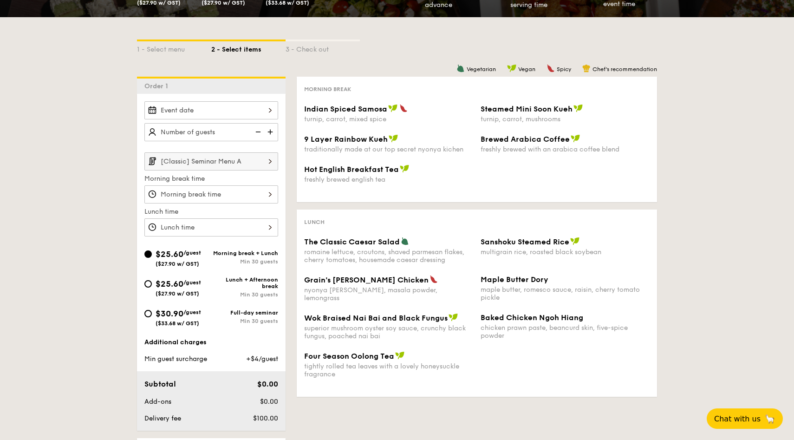
scroll to position [151, 0]
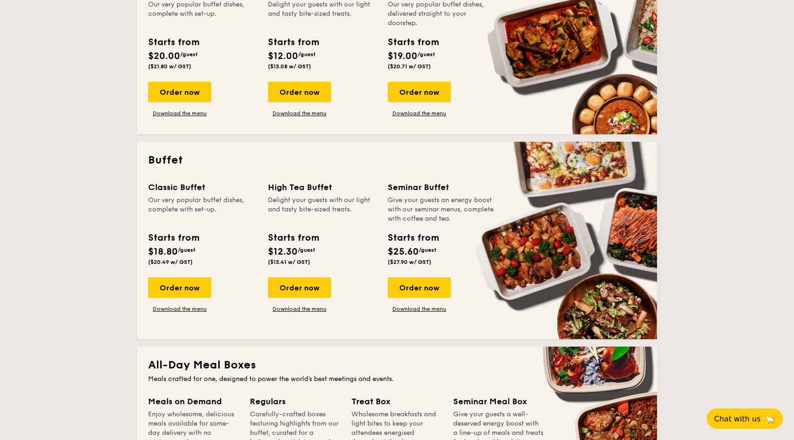
scroll to position [285, 0]
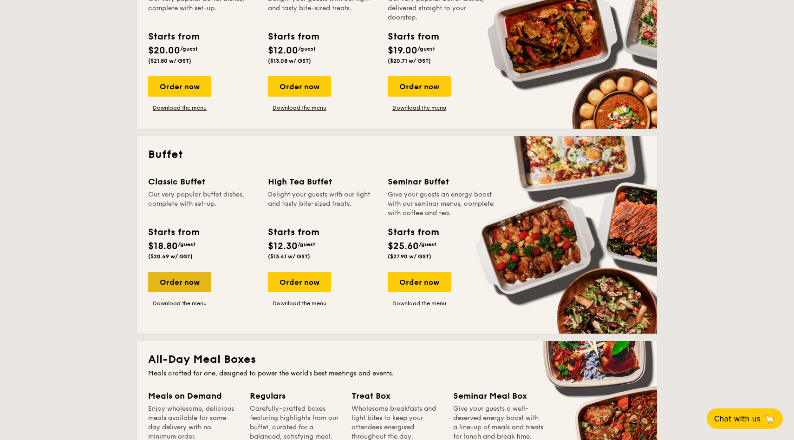
click at [178, 276] on div "Order now" at bounding box center [179, 282] width 63 height 20
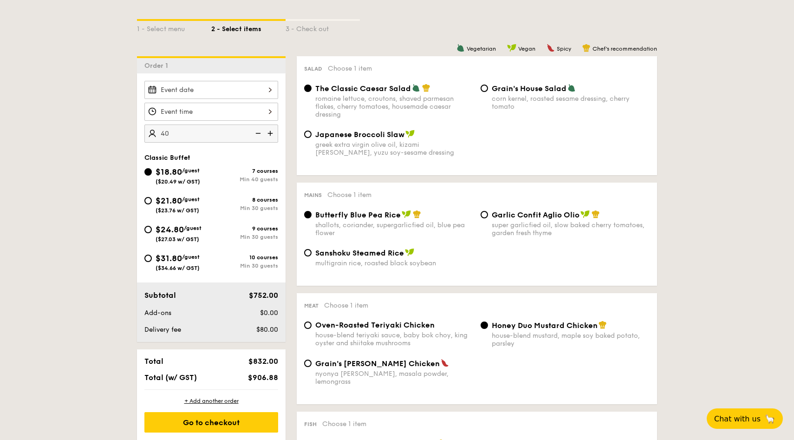
scroll to position [207, 0]
type input "40"
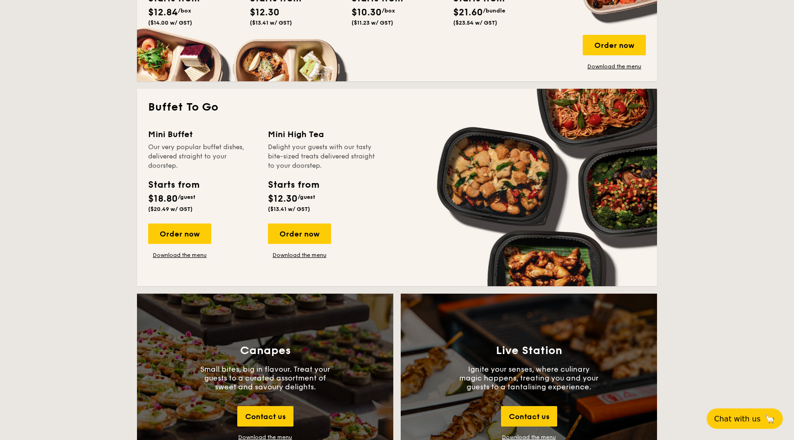
scroll to position [743, 0]
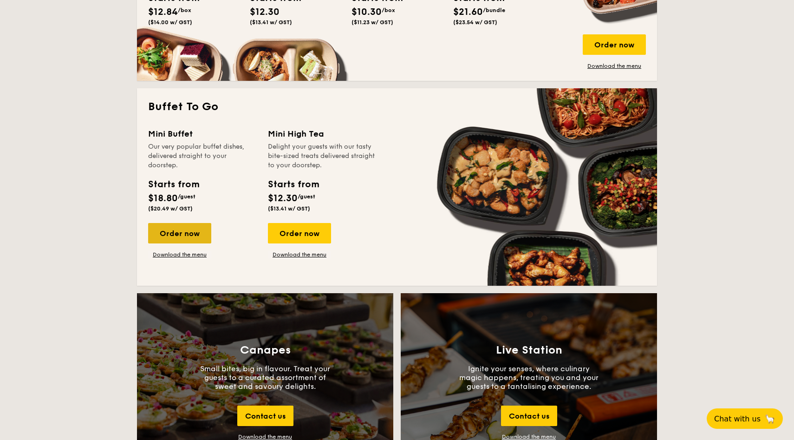
click at [193, 227] on div "Order now" at bounding box center [179, 233] width 63 height 20
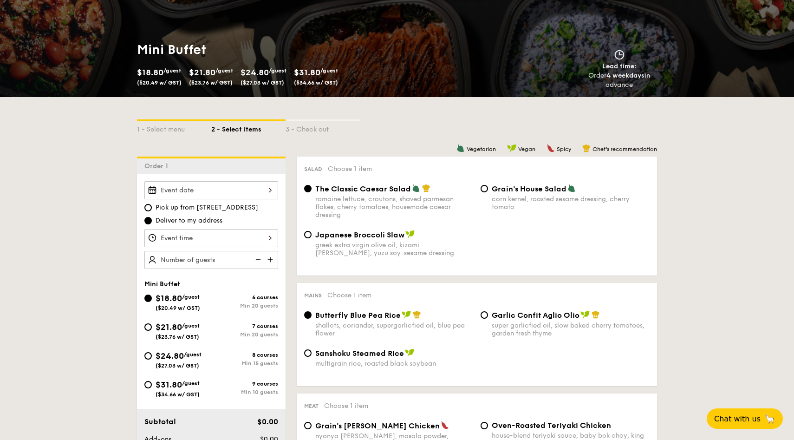
scroll to position [138, 0]
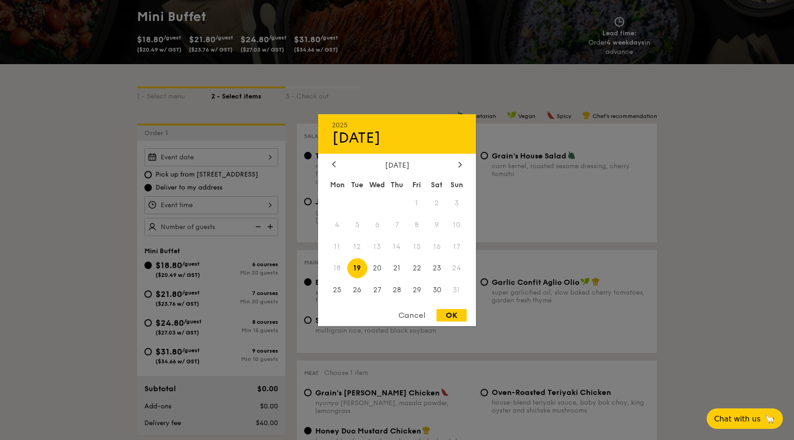
click at [263, 159] on div "2025 Aug 19 August 2025 Mon Tue Wed Thu Fri Sat Sun 1 2 3 4 5 6 7 8 9 10 11 12 …" at bounding box center [211, 157] width 134 height 18
click at [435, 269] on span "23" at bounding box center [437, 268] width 20 height 20
click at [454, 312] on div "OK" at bounding box center [452, 315] width 30 height 13
type input "[DATE]"
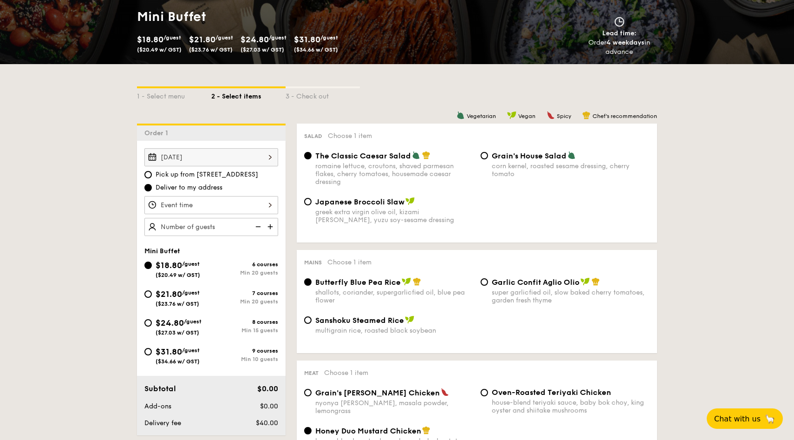
click at [156, 350] on span "$31.80" at bounding box center [169, 352] width 26 height 10
click at [152, 350] on input "$31.80 /guest ($34.66 w/ GST) 9 courses Min 10 guests" at bounding box center [147, 351] width 7 height 7
radio input "true"
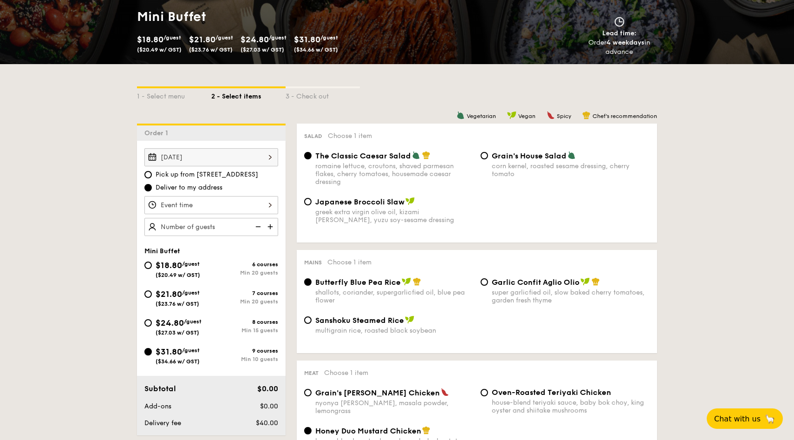
radio input "false"
radio input "true"
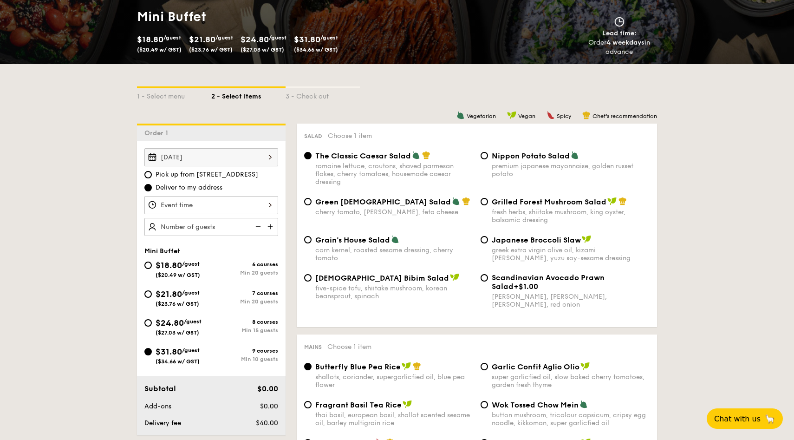
click at [260, 205] on div at bounding box center [211, 205] width 134 height 18
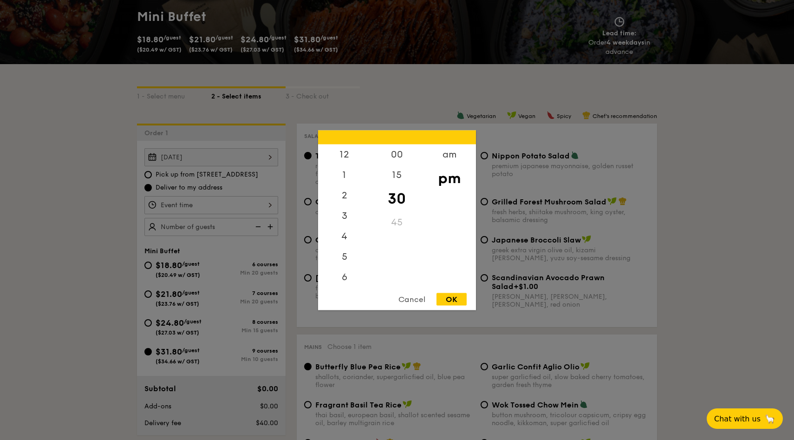
scroll to position [41, 0]
click at [398, 154] on div "00" at bounding box center [397, 157] width 53 height 27
click at [455, 301] on div "OK" at bounding box center [452, 299] width 30 height 13
type input "7:00PM"
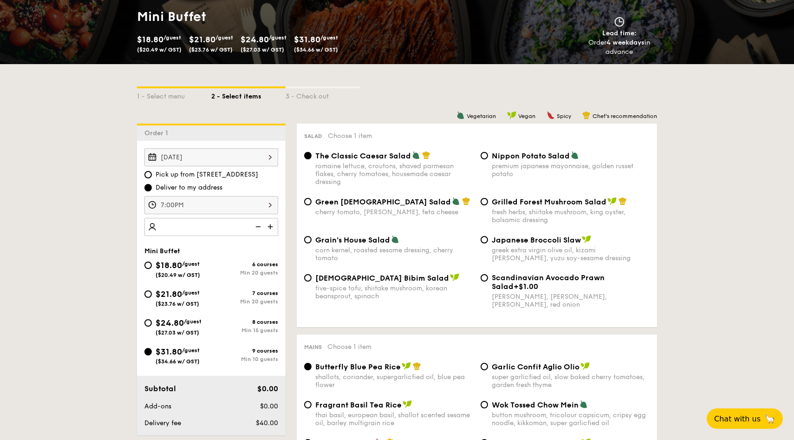
click at [269, 227] on img at bounding box center [271, 227] width 14 height 18
click at [277, 231] on img at bounding box center [271, 227] width 14 height 18
click at [274, 226] on img at bounding box center [271, 227] width 14 height 18
type input "20 guests"
click at [529, 152] on span "Nippon Potato Salad" at bounding box center [531, 155] width 78 height 9
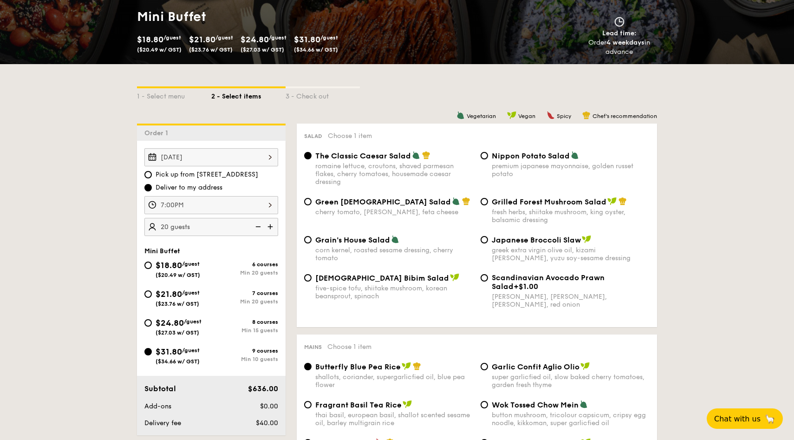
click at [488, 152] on input "Nippon Potato Salad premium japanese mayonnaise, golden russet potato" at bounding box center [484, 155] width 7 height 7
radio input "true"
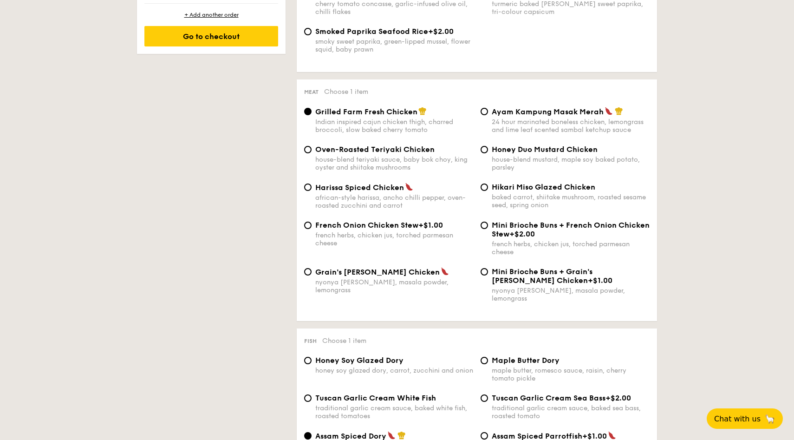
scroll to position [628, 0]
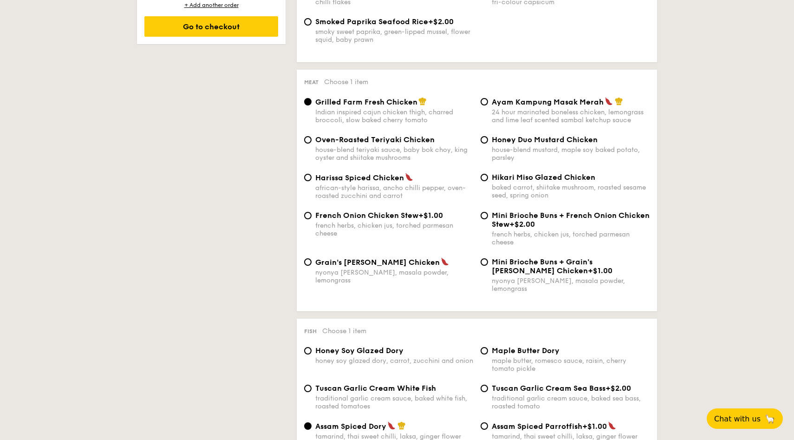
click at [388, 274] on div "nyonya [PERSON_NAME], masala powder, lemongrass" at bounding box center [394, 277] width 158 height 16
click at [312, 266] on input "Grain's [PERSON_NAME] Chicken nyonya [PERSON_NAME], masala powder, lemongrass" at bounding box center [307, 261] width 7 height 7
radio input "true"
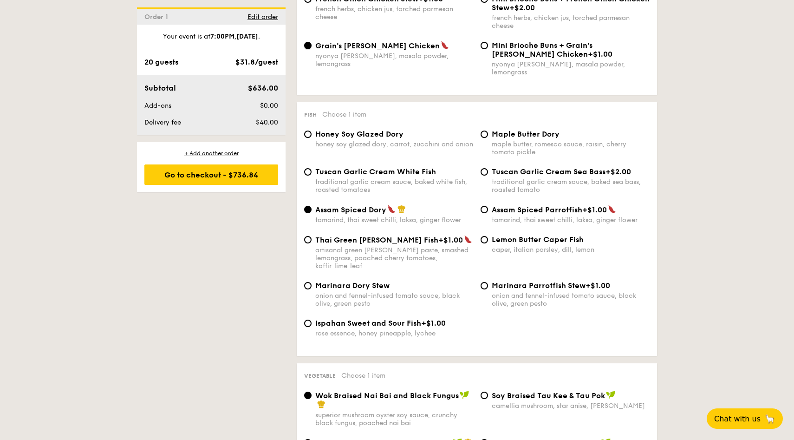
scroll to position [856, 0]
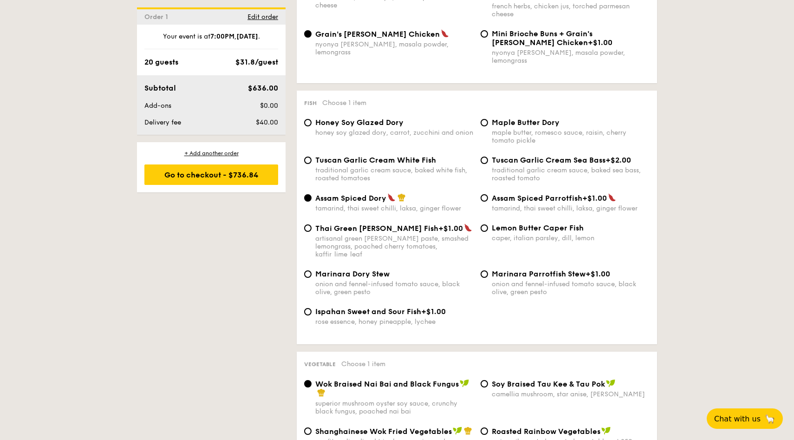
click at [558, 161] on span "Tuscan Garlic Cream Sea Bass" at bounding box center [549, 160] width 114 height 9
click at [488, 161] on input "Tuscan Garlic Cream Sea Bass +$2.00 traditional garlic cream sauce, baked sea b…" at bounding box center [484, 160] width 7 height 7
radio input "true"
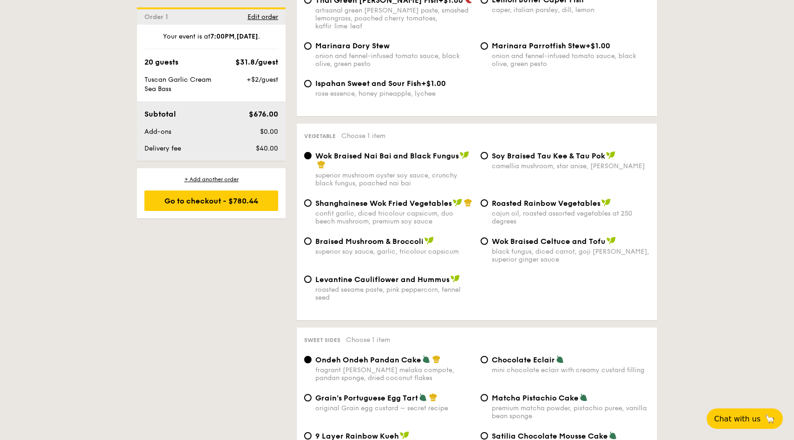
scroll to position [1103, 0]
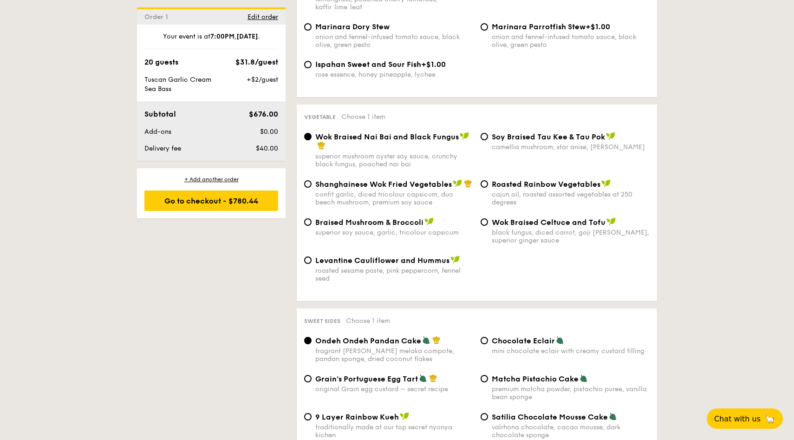
click at [572, 148] on div "Wok Braised Nai Bai and Black Fungus superior mushroom oyster soy sauce, crunch…" at bounding box center [477, 155] width 353 height 47
click at [572, 143] on div "camellia mushroom, star anise, [PERSON_NAME]" at bounding box center [571, 147] width 158 height 8
click at [488, 138] on input "⁠Soy Braised Tau Kee & Tau Pok camellia mushroom, star anise, goji [PERSON_NAME]" at bounding box center [484, 136] width 7 height 7
radio input "true"
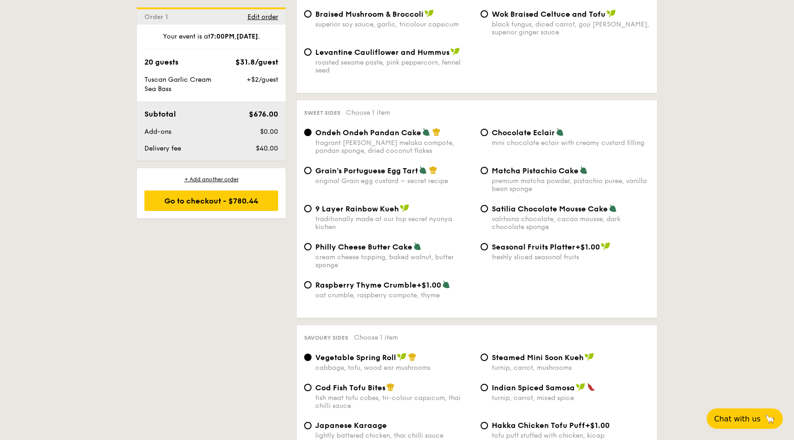
scroll to position [1318, 0]
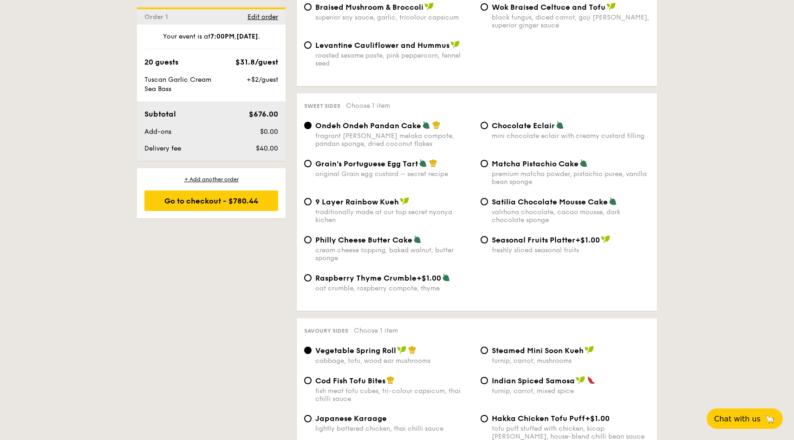
click at [535, 159] on span "Matcha Pistachio Cake" at bounding box center [535, 163] width 87 height 9
click at [488, 160] on input "Matcha Pistachio Cake premium matcha powder, pistachio puree, vanilla bean spon…" at bounding box center [484, 163] width 7 height 7
radio input "true"
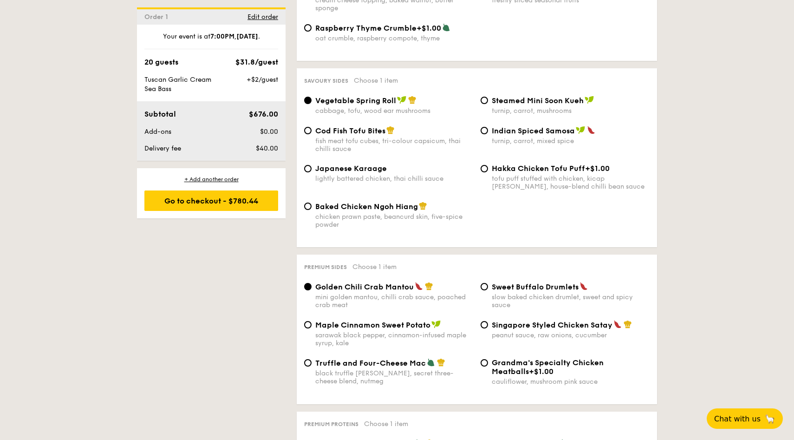
scroll to position [1586, 0]
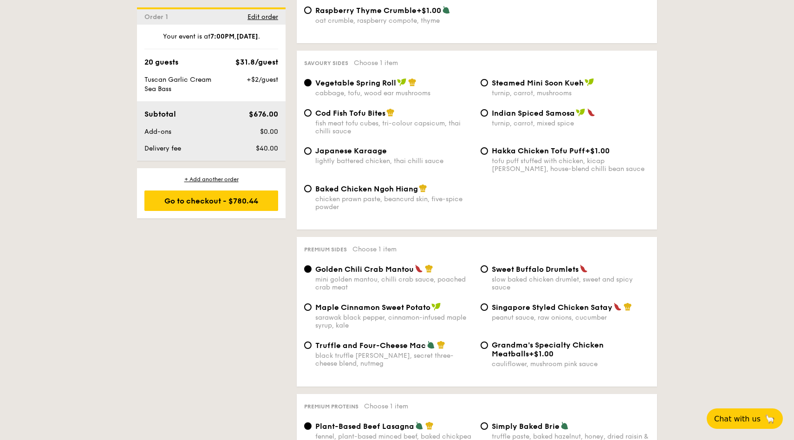
click at [373, 140] on div "Cod Fish Tofu Bites fish meat tofu cubes, tri-colour capsicum, thai chilli sauc…" at bounding box center [477, 127] width 353 height 38
click at [373, 157] on div "lightly battered chicken, thai chilli sauce" at bounding box center [394, 161] width 158 height 8
click at [312, 155] on input "Japanese Karaage lightly battered chicken, thai chilli sauce" at bounding box center [307, 150] width 7 height 7
radio input "true"
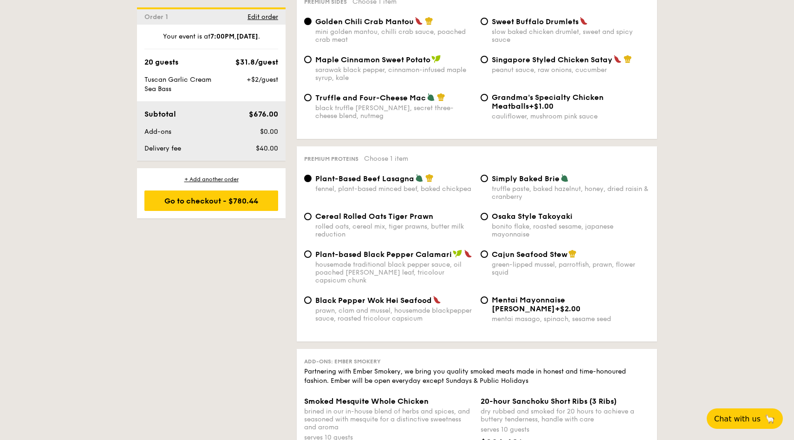
scroll to position [1886, 0]
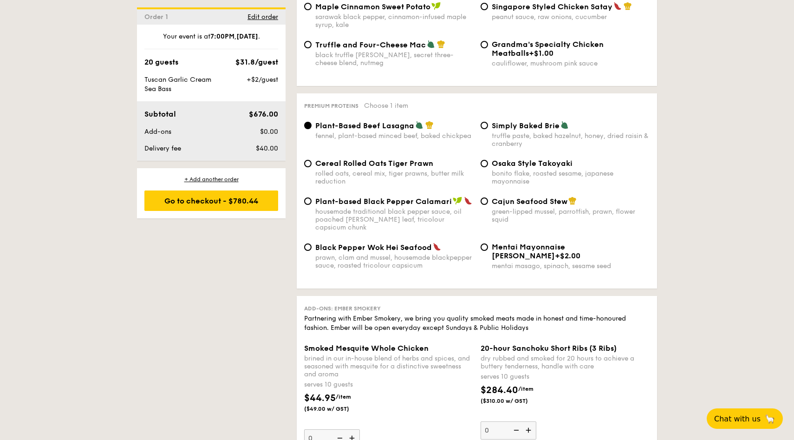
click at [406, 168] on div "Cereal Rolled Oats Tiger Prawn rolled oats, cereal mix, tiger prawns, butter mi…" at bounding box center [394, 172] width 158 height 26
click at [312, 167] on input "Cereal Rolled Oats Tiger Prawn rolled oats, cereal mix, tiger prawns, butter mi…" at bounding box center [307, 163] width 7 height 7
radio input "true"
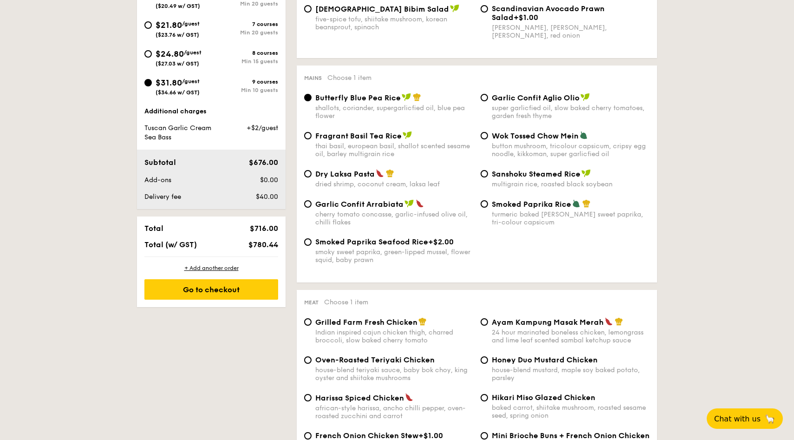
scroll to position [381, 0]
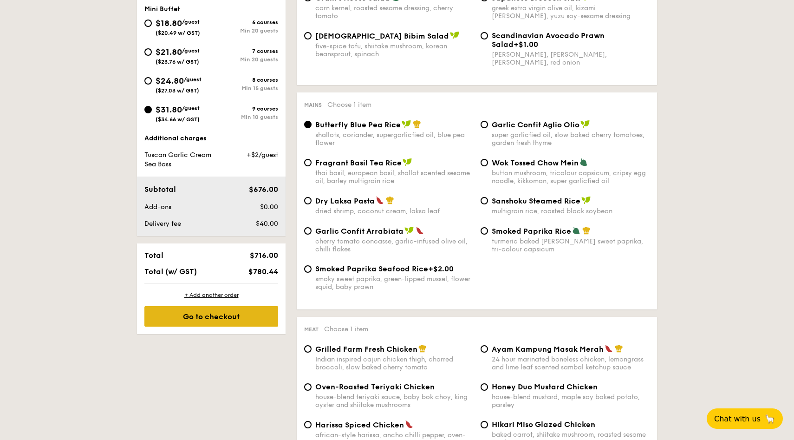
click at [258, 326] on div "Go to checkout" at bounding box center [211, 316] width 134 height 20
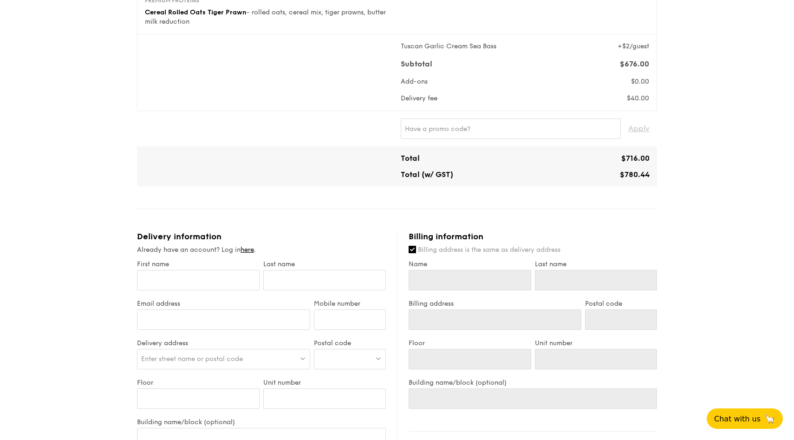
scroll to position [314, 0]
click at [202, 280] on input "First name" at bounding box center [198, 279] width 123 height 20
type input "L"
type input "La"
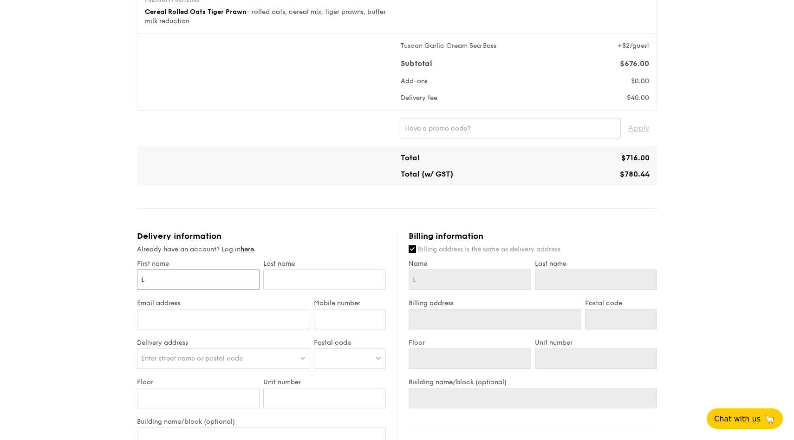
type input "La"
type input "Lai"
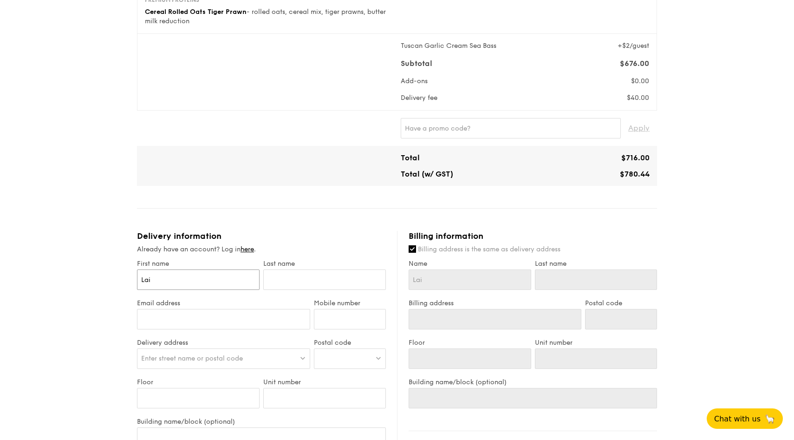
type input "Lai H"
type input "Lai He"
type input "Lai Hen"
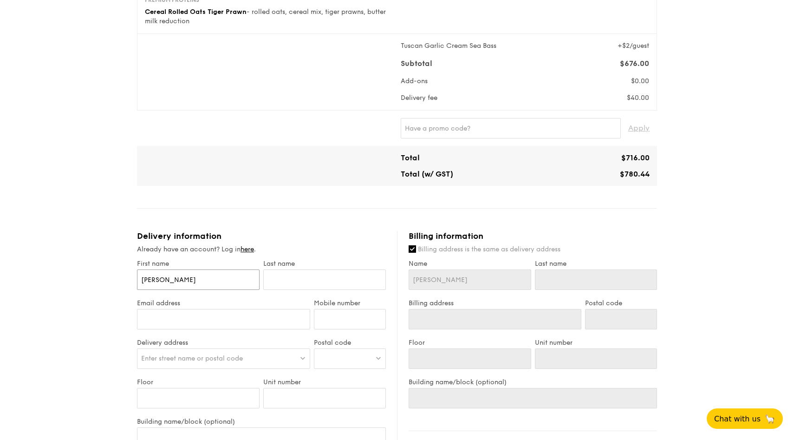
type input "Lai Hen"
type input "Lai Heng"
click at [340, 271] on input "text" at bounding box center [324, 279] width 123 height 20
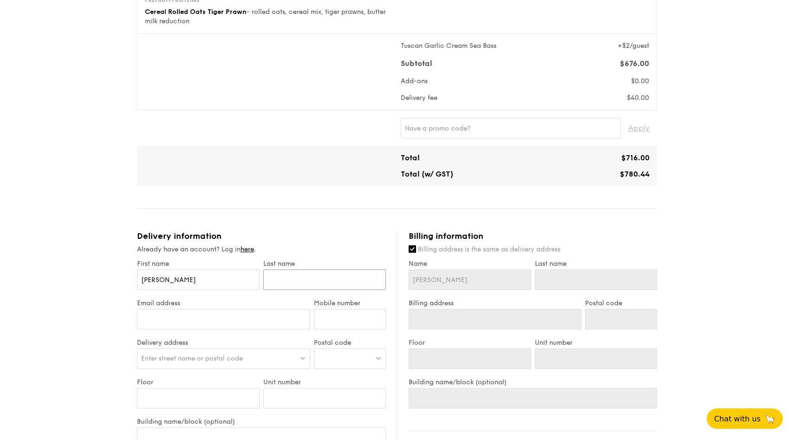
type input "T"
type input "Ta"
type input "Tan"
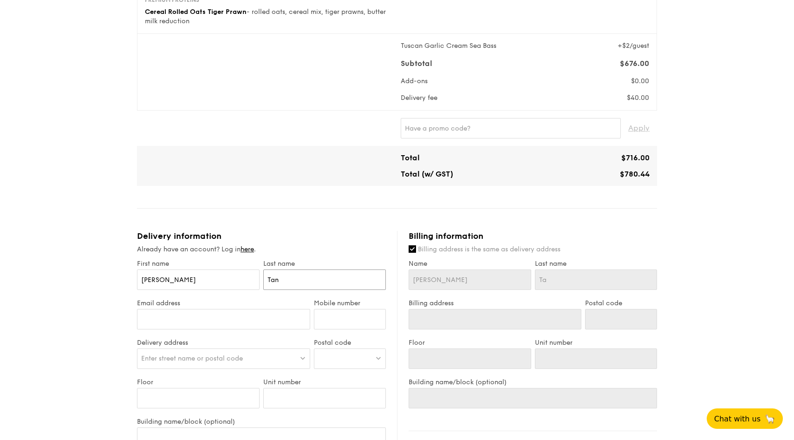
type input "Tan"
click at [216, 321] on input "Email address" at bounding box center [223, 319] width 173 height 20
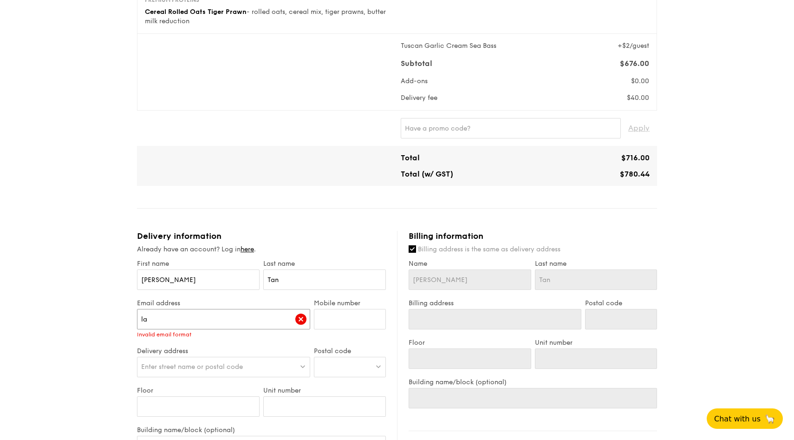
type input "l"
type input "yujie_8309@Hotmail.com"
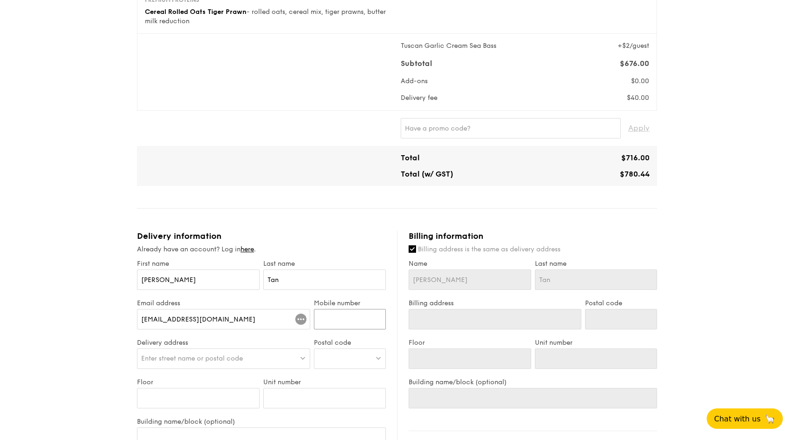
click at [329, 321] on input "Mobile number" at bounding box center [350, 319] width 72 height 20
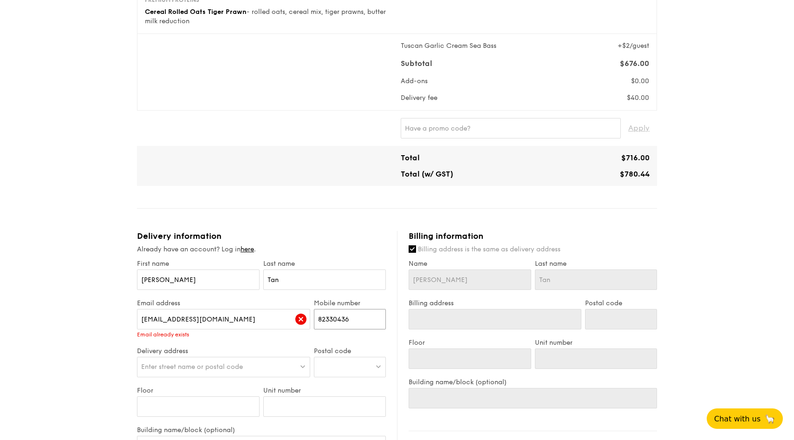
type input "82330436"
drag, startPoint x: 233, startPoint y: 279, endPoint x: 73, endPoint y: 277, distance: 159.8
click at [73, 277] on div "1 - Select menu 2 - Select items 3 - Check out Mini Buffet $31.80 /guest ($34.6…" at bounding box center [397, 204] width 794 height 1037
type input "Y"
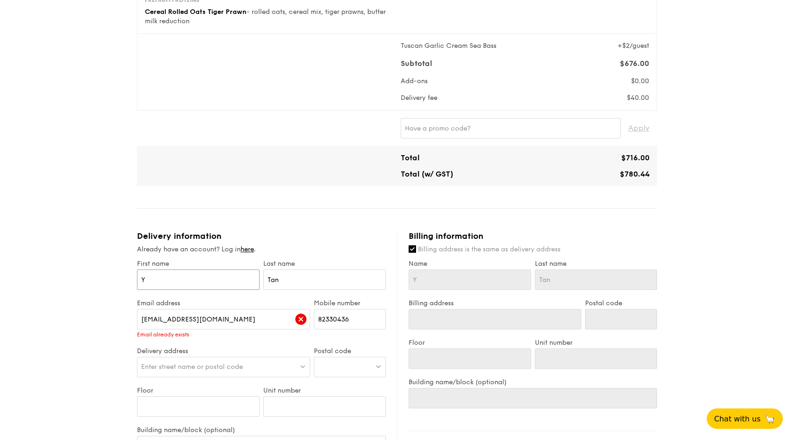
type input "Yu"
type input "Yu J"
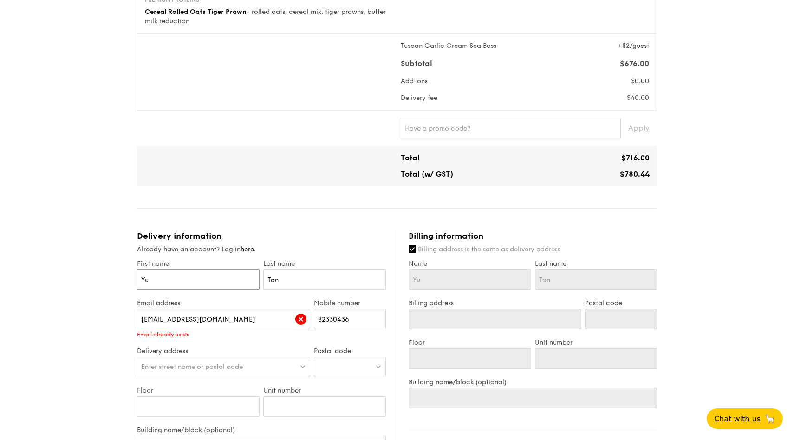
type input "Yu J"
type input "Yu Ji"
type input "Yu Jie"
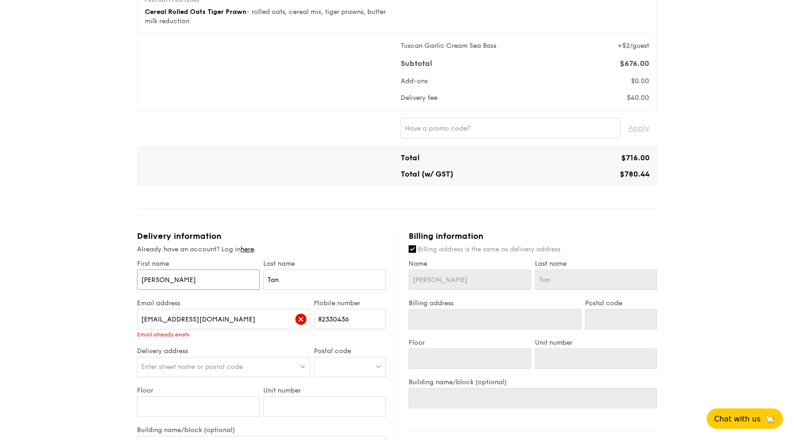
type input "Yu Jie"
click at [290, 283] on input "Tan" at bounding box center [324, 279] width 123 height 20
click at [305, 228] on div "Mini Buffet $31.80 /guest ($34.66 w/ GST) 20 guests Serving time: Aug 23, 2025,…" at bounding box center [397, 242] width 520 height 963
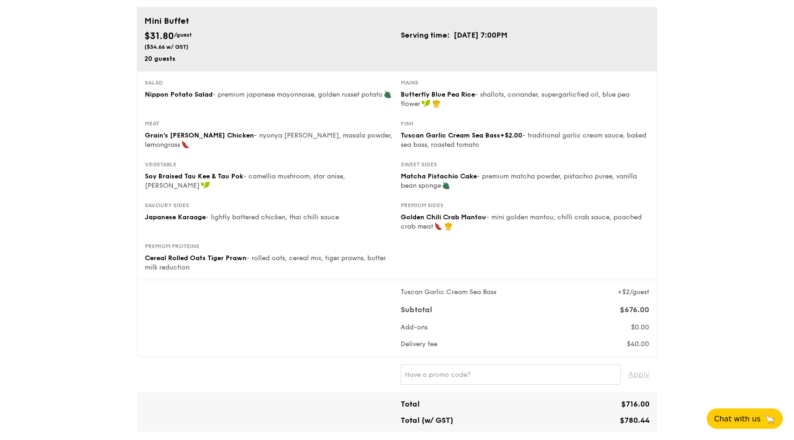
scroll to position [0, 0]
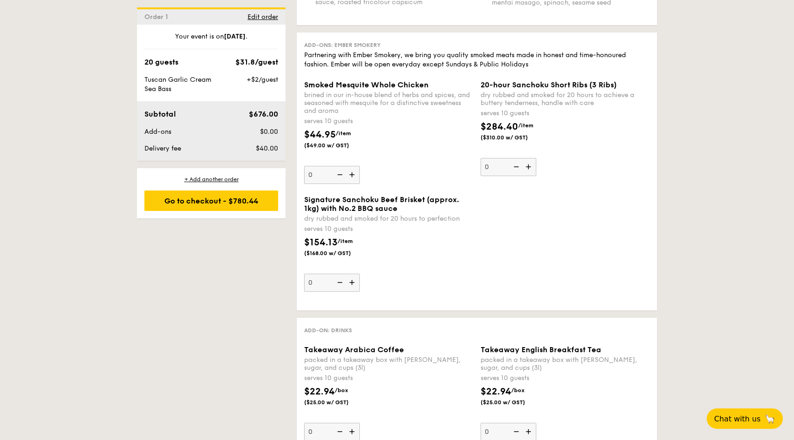
scroll to position [2133, 0]
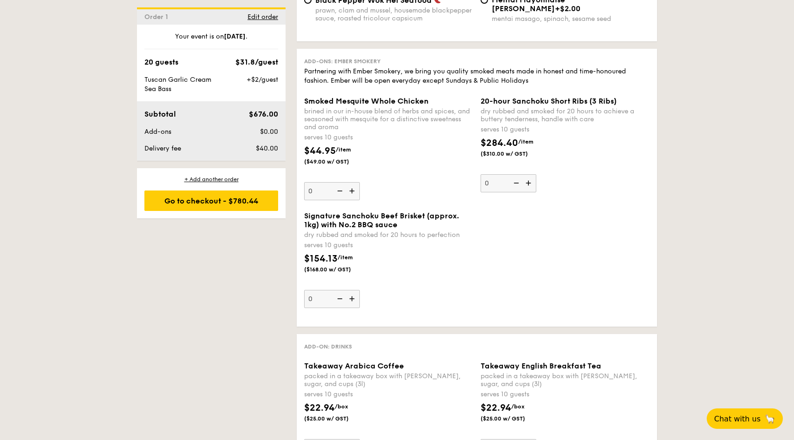
click at [527, 177] on img at bounding box center [530, 183] width 14 height 18
click at [527, 177] on input "0" at bounding box center [509, 183] width 56 height 18
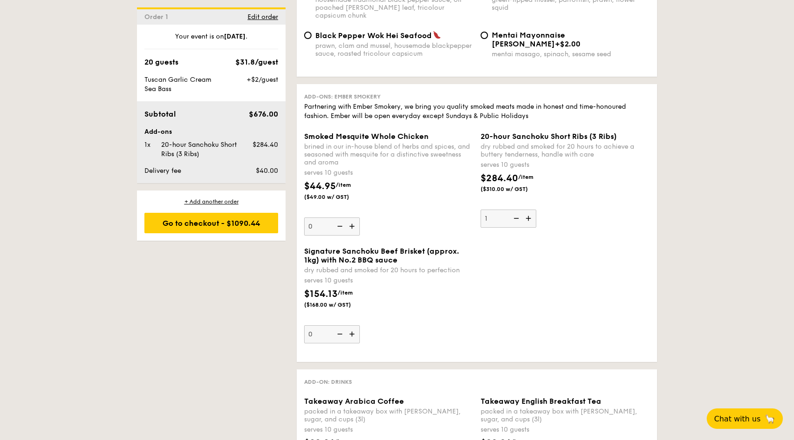
scroll to position [2085, 0]
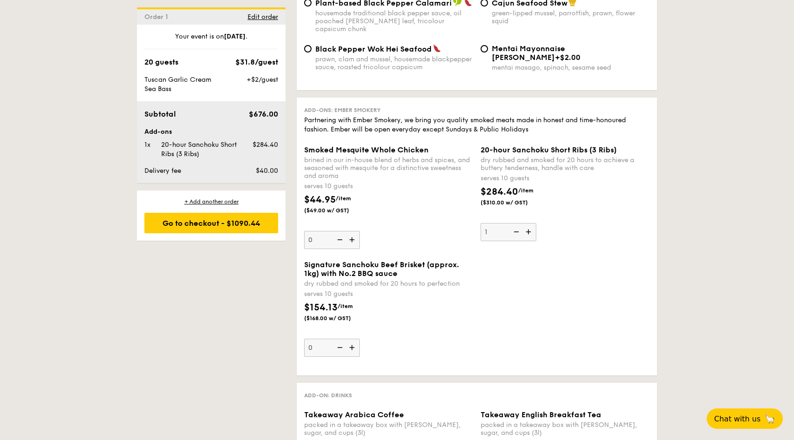
click at [584, 304] on div "Signature Sanchoku Beef Brisket (approx. 1kg) with No.2 BBQ sauce dry rubbed an…" at bounding box center [477, 314] width 353 height 108
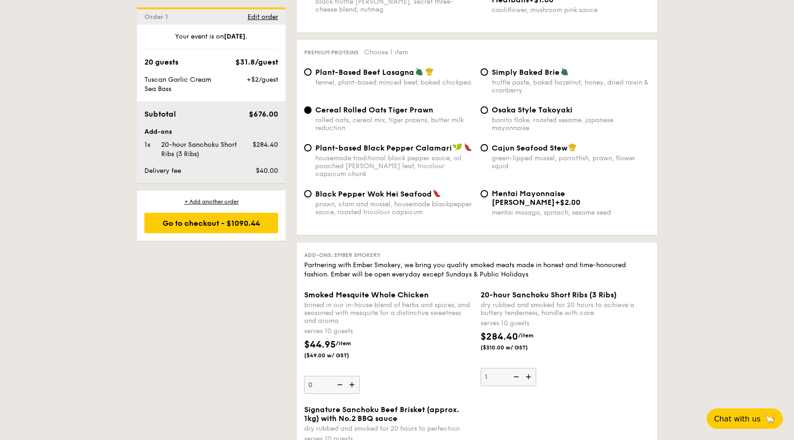
scroll to position [1948, 0]
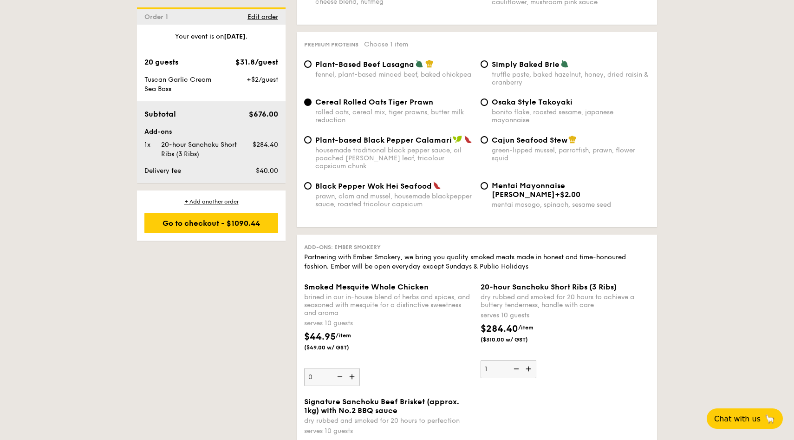
click at [518, 366] on img at bounding box center [516, 369] width 14 height 18
click at [518, 366] on input "1" at bounding box center [509, 369] width 56 height 18
type input "0"
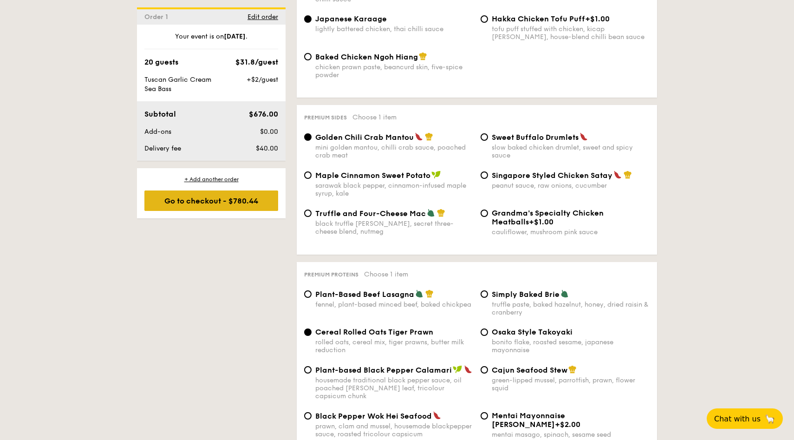
click at [258, 203] on div "Go to checkout - $780.44" at bounding box center [211, 200] width 134 height 20
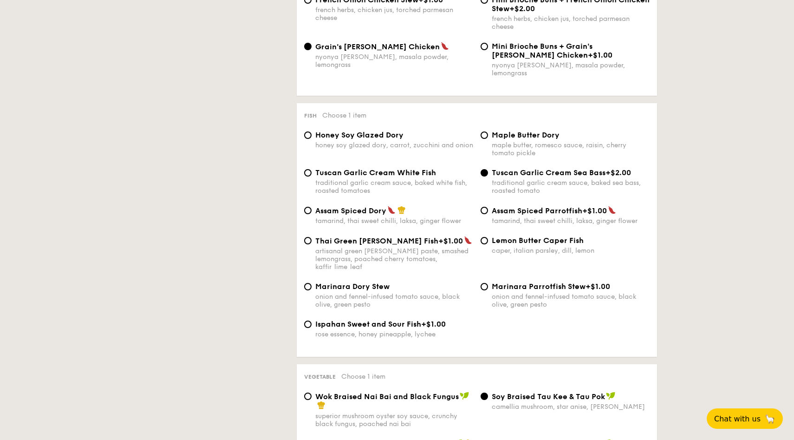
scroll to position [248, 0]
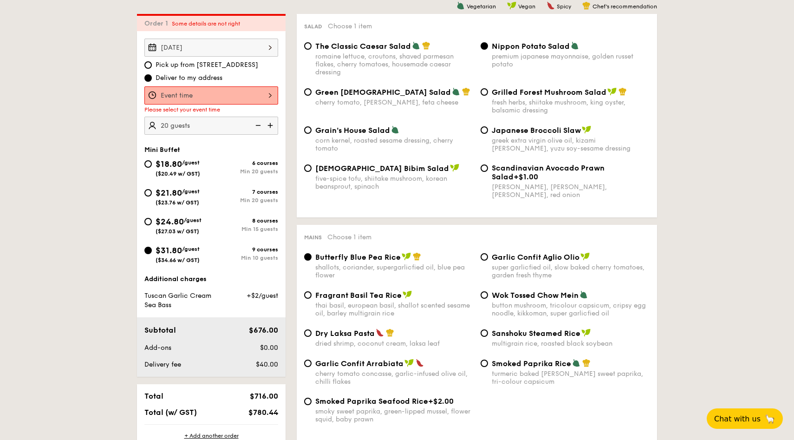
click at [258, 94] on div at bounding box center [211, 95] width 134 height 18
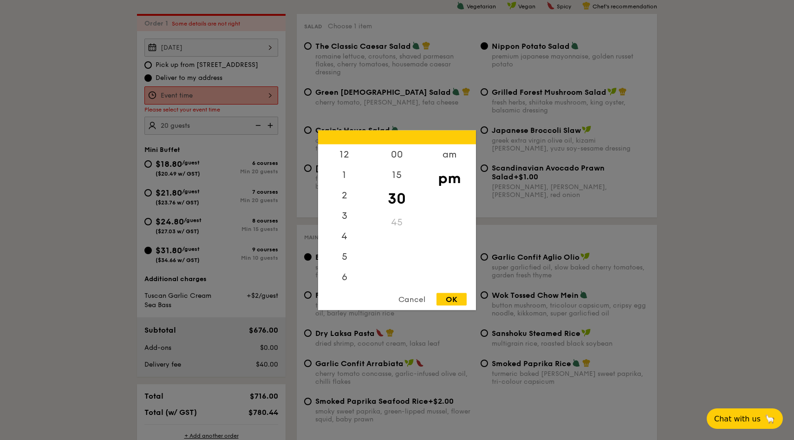
scroll to position [41, 0]
click at [397, 155] on div "00" at bounding box center [397, 157] width 53 height 27
click at [460, 299] on div "OK" at bounding box center [452, 299] width 30 height 13
type input "7:00PM"
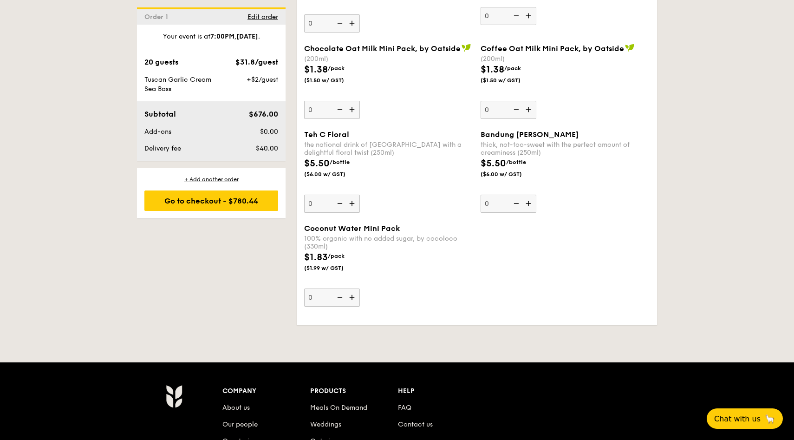
scroll to position [2749, 0]
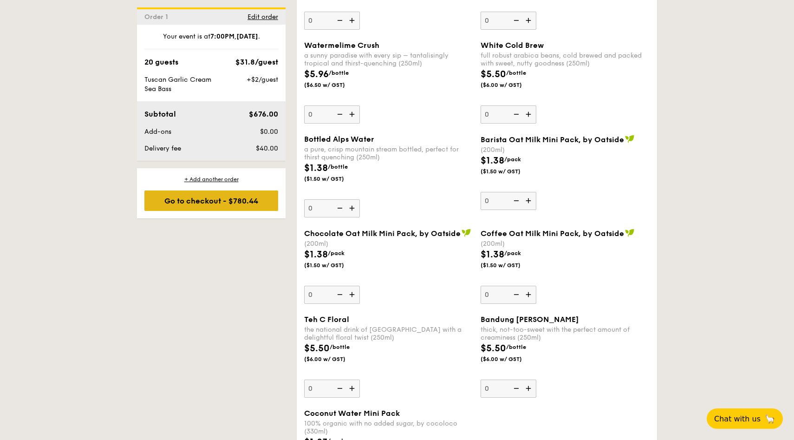
click at [205, 198] on div "Go to checkout - $780.44" at bounding box center [211, 200] width 134 height 20
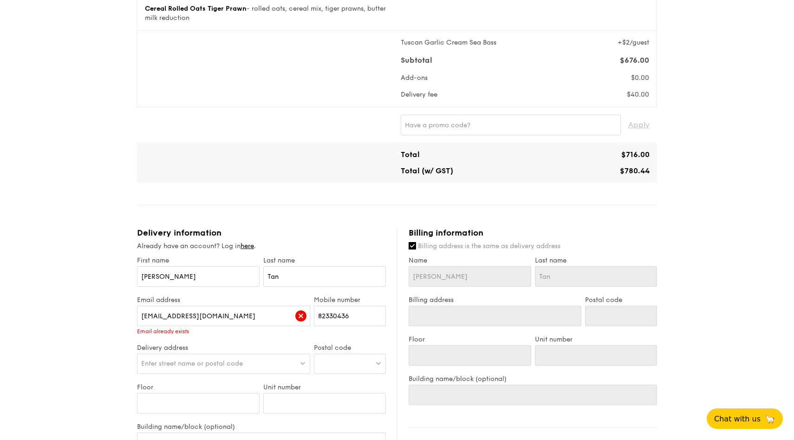
scroll to position [359, 0]
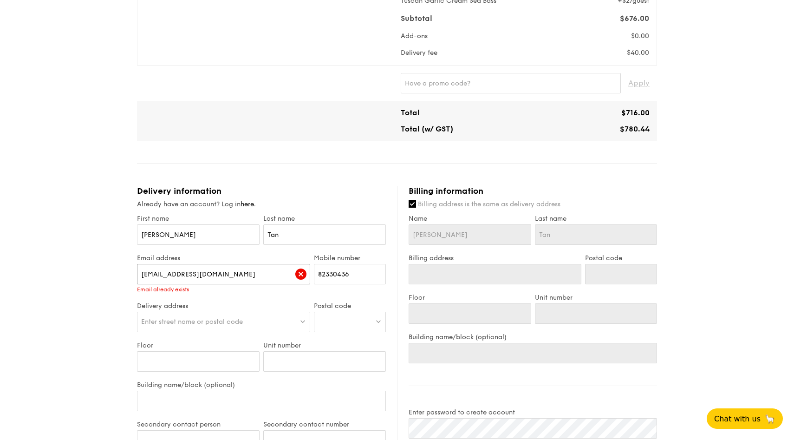
click at [250, 274] on input "yujie_8309@Hotmail.com" at bounding box center [223, 274] width 173 height 20
click at [306, 322] on div "Enter street name or postal code" at bounding box center [223, 322] width 173 height 20
click at [306, 322] on input "search" at bounding box center [224, 322] width 172 height 20
click at [281, 288] on div "Email already exists" at bounding box center [223, 289] width 173 height 7
click at [239, 321] on span "Enter street name or postal code" at bounding box center [192, 322] width 102 height 8
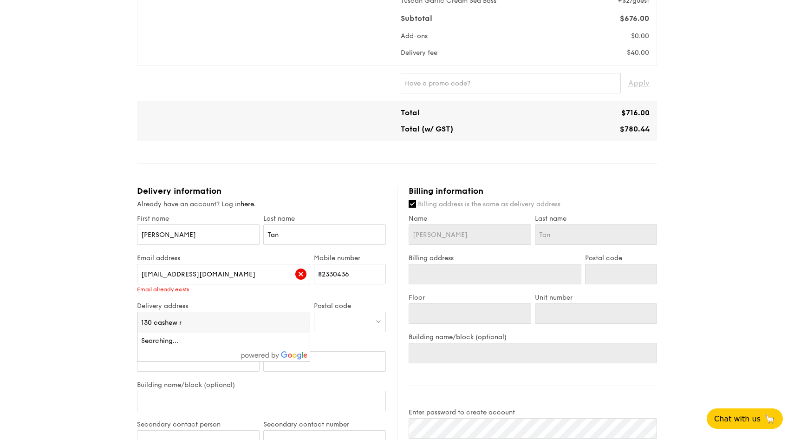
type input "130 cashew rd"
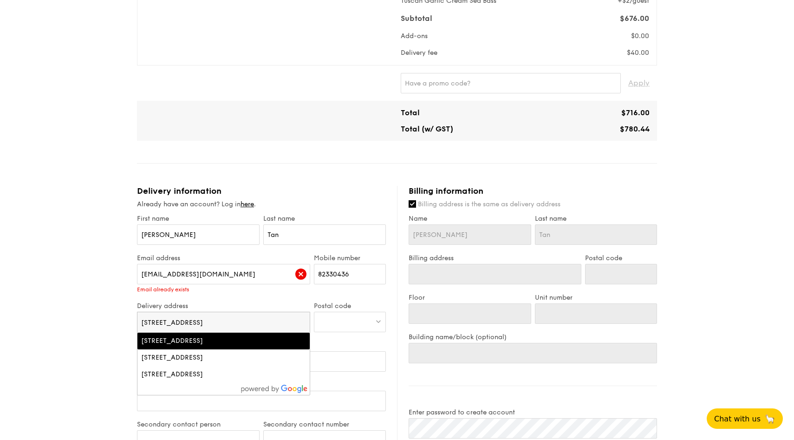
click at [208, 344] on div "130 Cashew Rd, Singapore" at bounding box center [203, 340] width 124 height 9
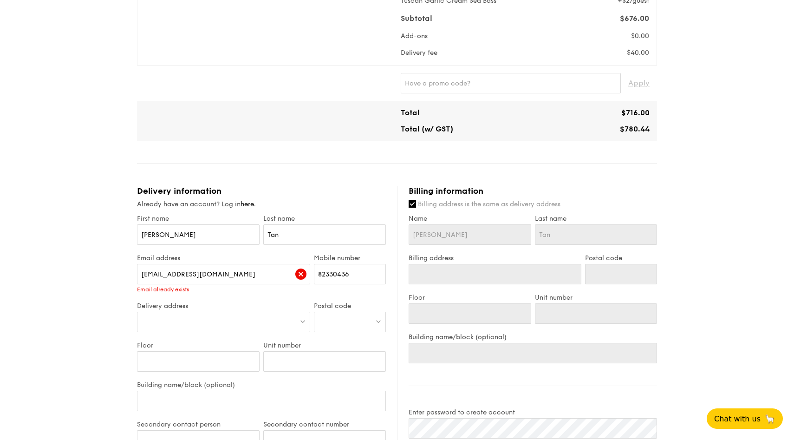
type input "130 Cashew Rd, Singapore"
click at [350, 320] on div at bounding box center [350, 322] width 72 height 20
type input "670130"
click at [360, 294] on div "Email address yujie_8309@Hotmail.com Email already exists Mobile number 82330436" at bounding box center [261, 278] width 253 height 48
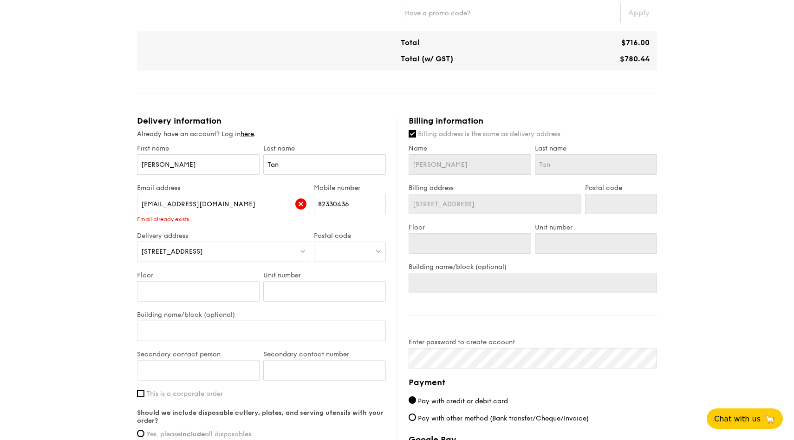
scroll to position [440, 0]
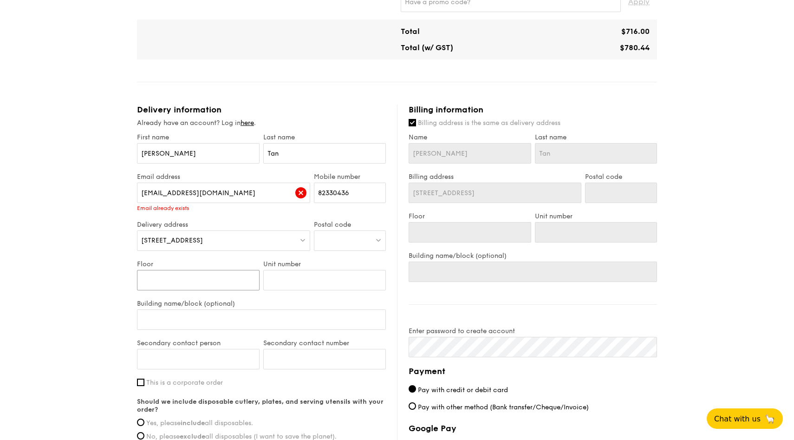
click at [236, 284] on input "Floor" at bounding box center [198, 280] width 123 height 20
type input "0"
type input "09"
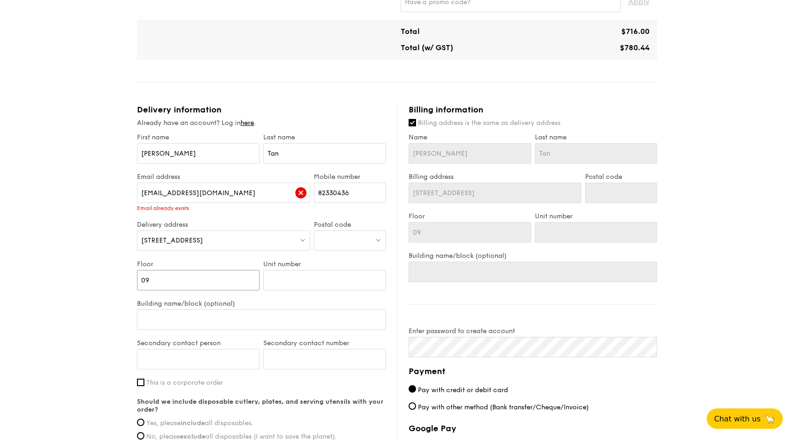
type input "0"
type input "09"
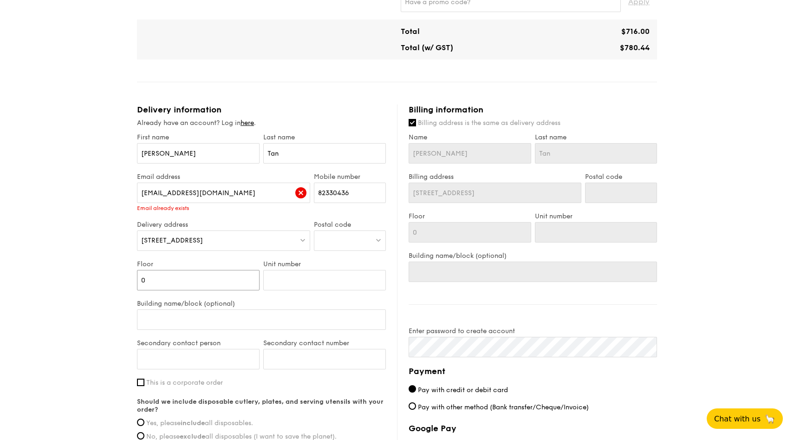
type input "09"
click at [298, 287] on input "Unit number" at bounding box center [324, 280] width 123 height 20
type input "2"
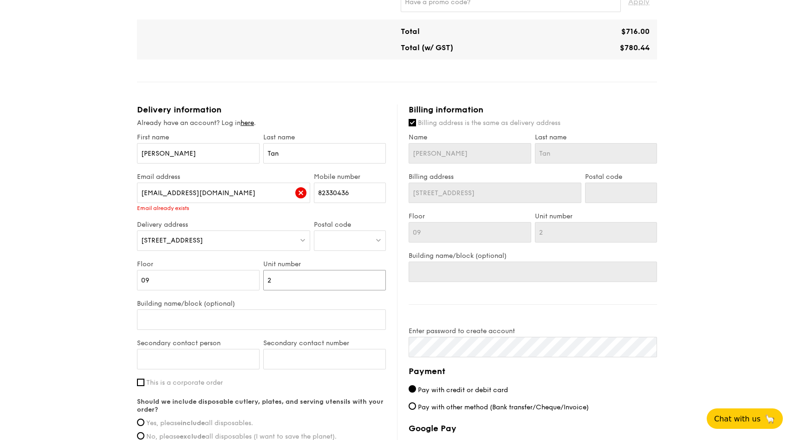
type input "20"
type input "207"
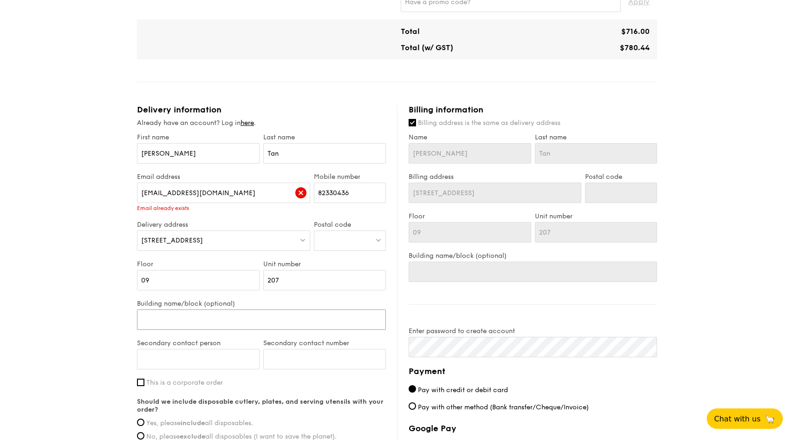
click at [223, 329] on input "Building name/block (optional)" at bounding box center [261, 319] width 249 height 20
type input "1"
type input "13"
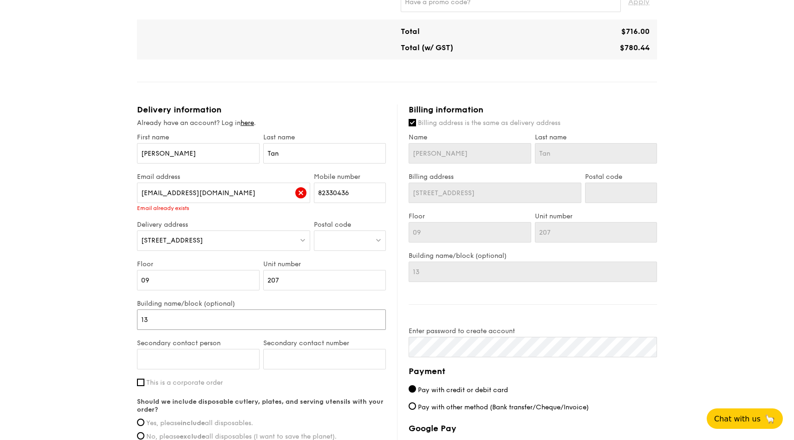
type input "130"
click at [238, 364] on input "Secondary contact person" at bounding box center [198, 359] width 123 height 20
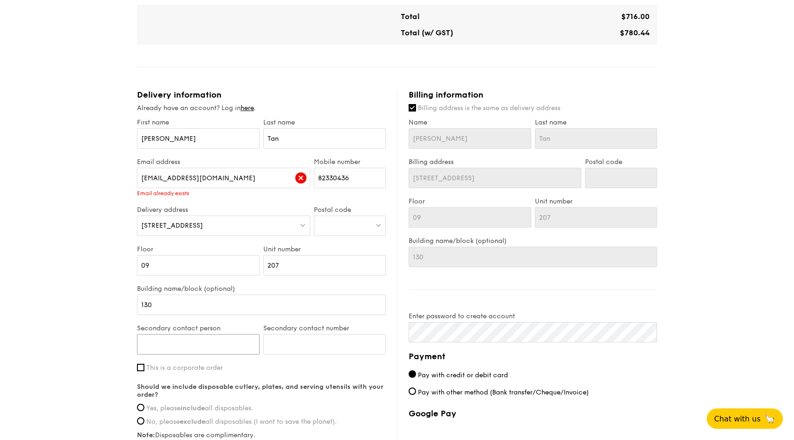
scroll to position [461, 0]
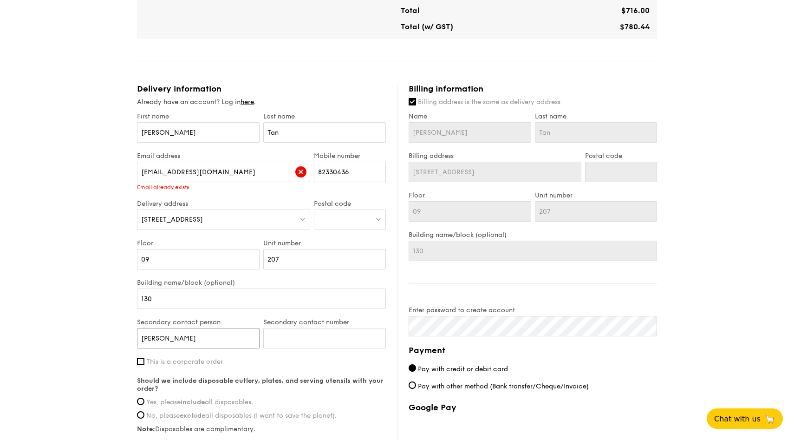
type input "Charlene Kang"
click at [302, 330] on input "Secondary contact number" at bounding box center [324, 338] width 123 height 20
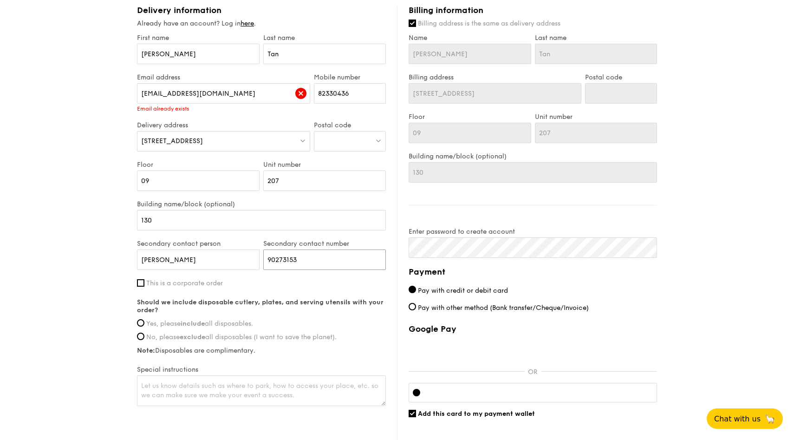
scroll to position [567, 0]
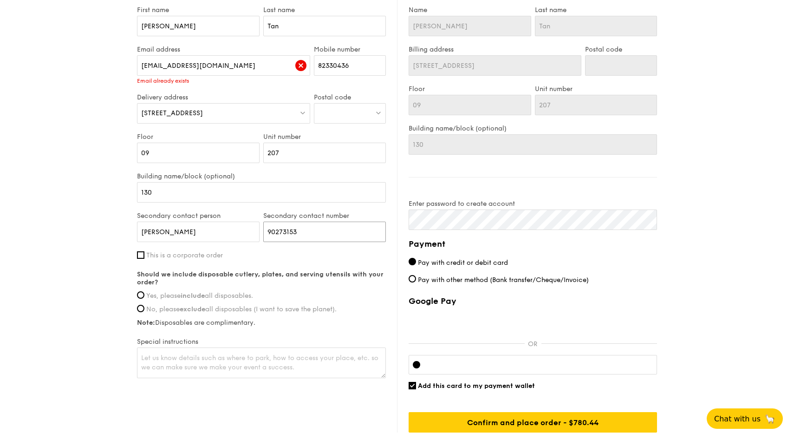
type input "90273153"
click at [235, 299] on span "Yes, please include all disposables." at bounding box center [199, 296] width 107 height 8
click at [144, 299] on input "Yes, please include all disposables." at bounding box center [140, 294] width 7 height 7
radio input "true"
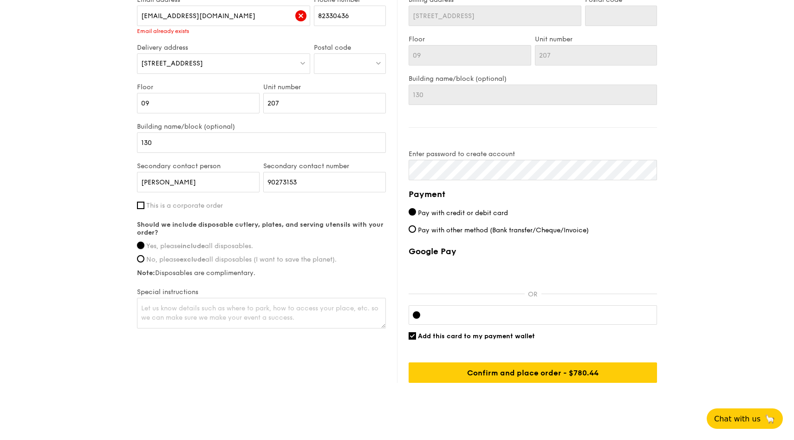
scroll to position [618, 0]
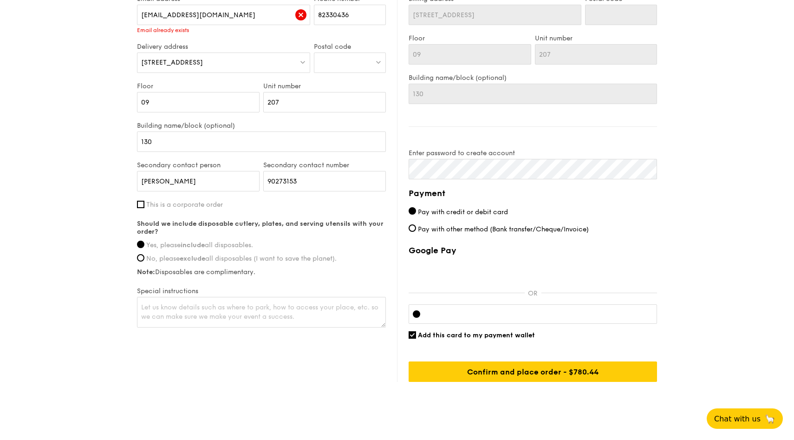
click at [515, 337] on span "Add this card to my payment wallet" at bounding box center [476, 335] width 117 height 8
click at [416, 337] on input "Add this card to my payment wallet" at bounding box center [412, 334] width 7 height 7
checkbox input "false"
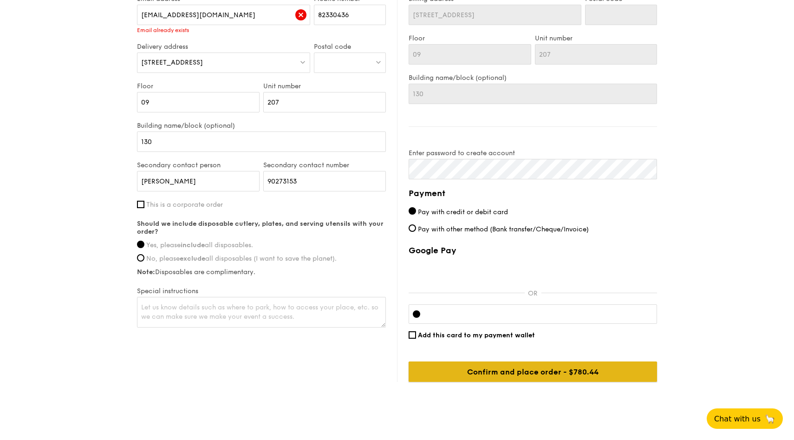
click at [473, 380] on input "Confirm and place order - $780.44" at bounding box center [533, 371] width 249 height 20
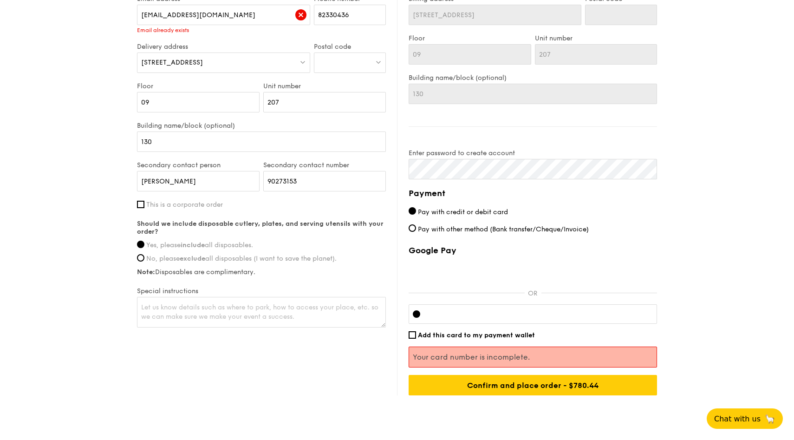
click at [469, 351] on div "Your card number is incomplete." at bounding box center [533, 357] width 249 height 21
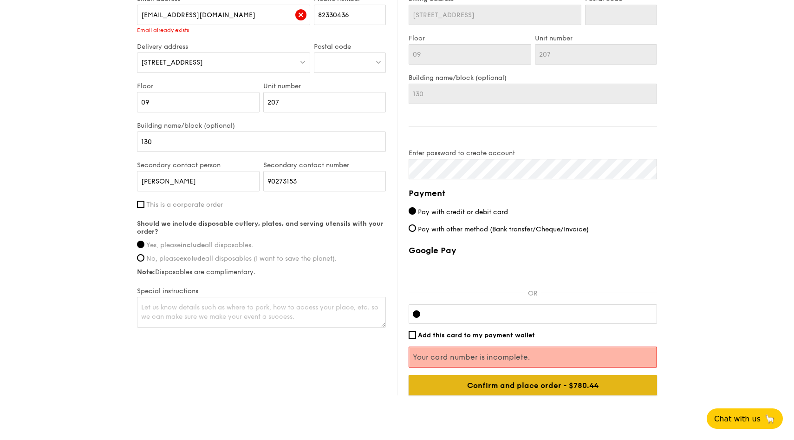
click at [624, 383] on input "Confirm and place order - $780.44" at bounding box center [533, 385] width 249 height 20
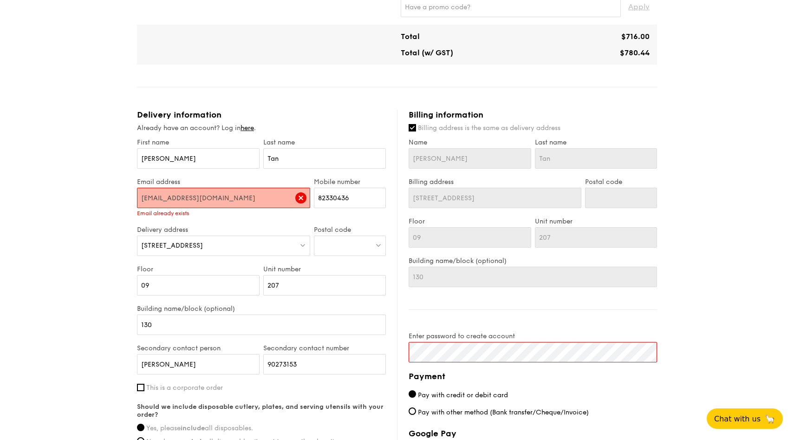
scroll to position [438, 0]
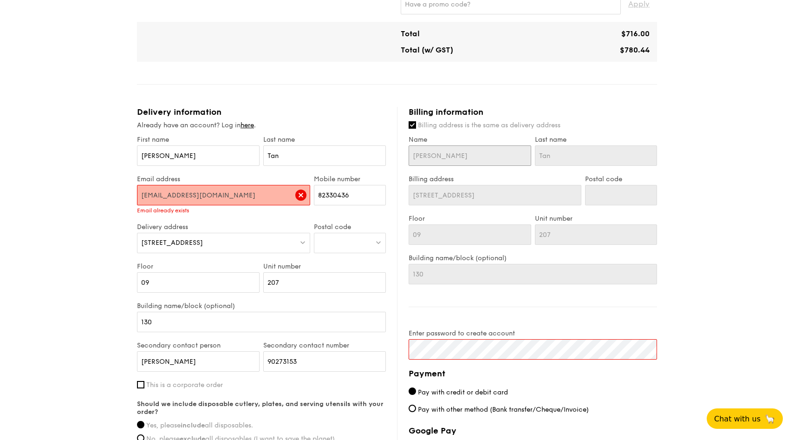
click at [526, 158] on input "Yu Jie" at bounding box center [470, 155] width 123 height 20
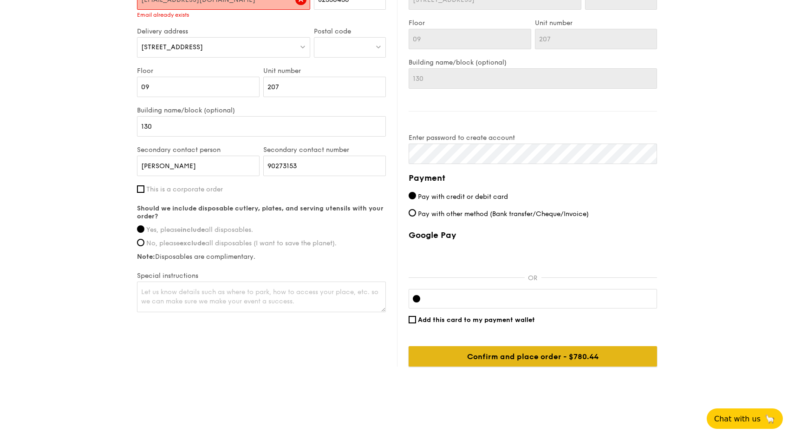
click at [598, 356] on input "Confirm and place order - $780.44" at bounding box center [533, 356] width 249 height 20
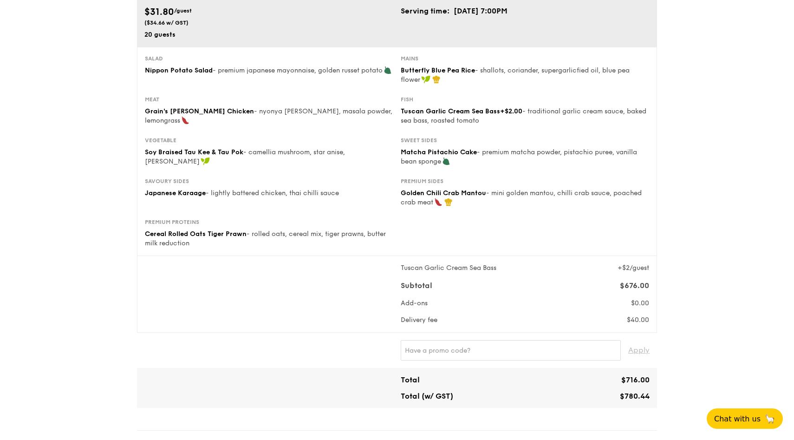
scroll to position [399, 0]
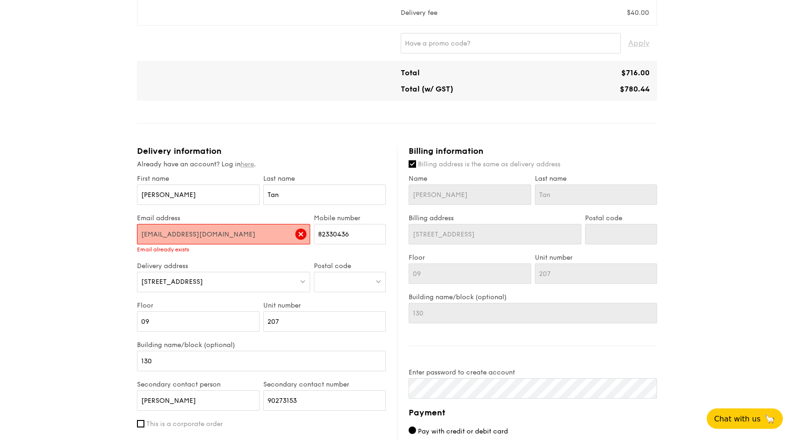
click at [246, 162] on link "here" at bounding box center [247, 164] width 13 height 8
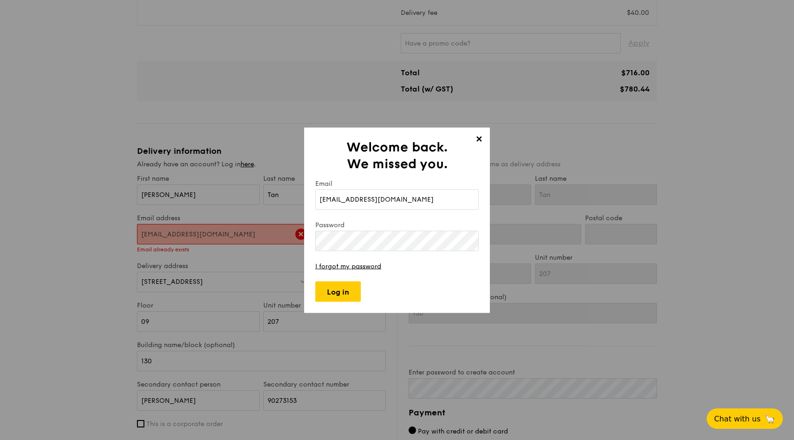
type input "yujie_8309@hotmail.com"
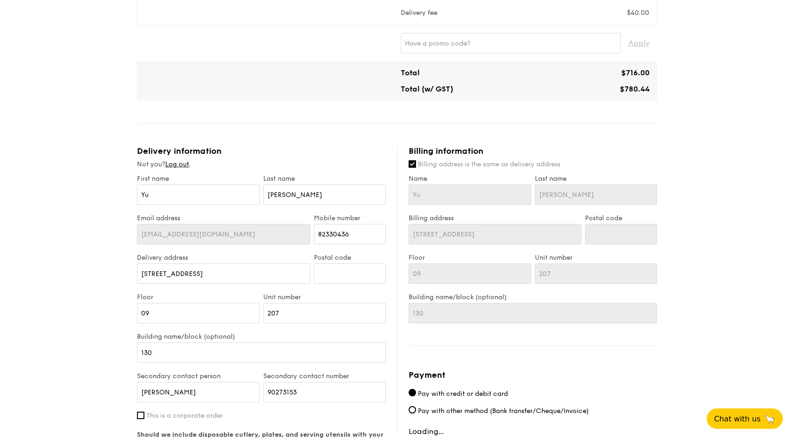
type input "53 Normanton Park"
type input "117282"
type input "7"
type input "07-42"
type input "53"
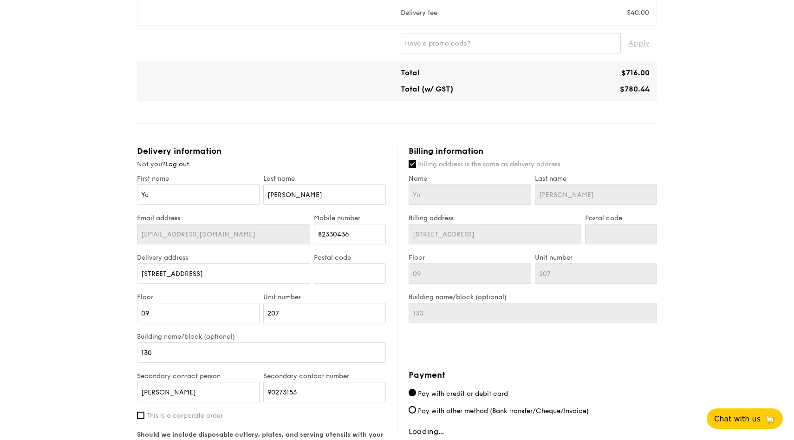
type input "53 Normanton Park"
type input "117282"
type input "7"
type input "07-42"
type input "53"
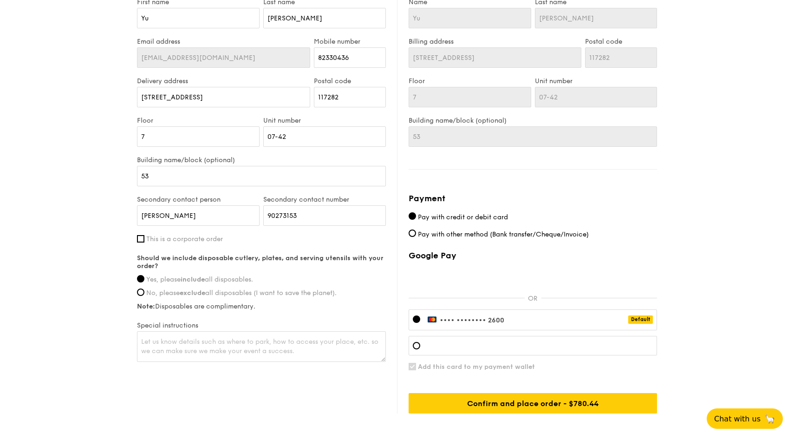
scroll to position [585, 0]
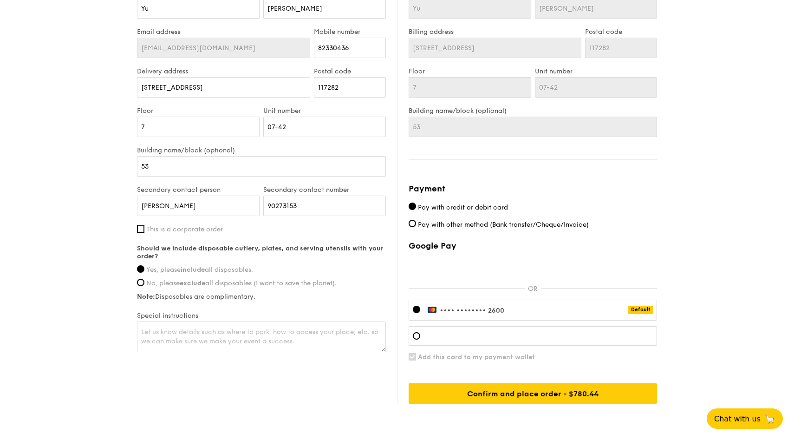
click at [520, 313] on div "•••• •••• •••• 2600 Default" at bounding box center [533, 310] width 249 height 21
click at [468, 357] on span "Add this card to my payment wallet" at bounding box center [476, 357] width 117 height 8
click at [416, 357] on input "Add this card to my payment wallet" at bounding box center [412, 356] width 7 height 7
checkbox input "false"
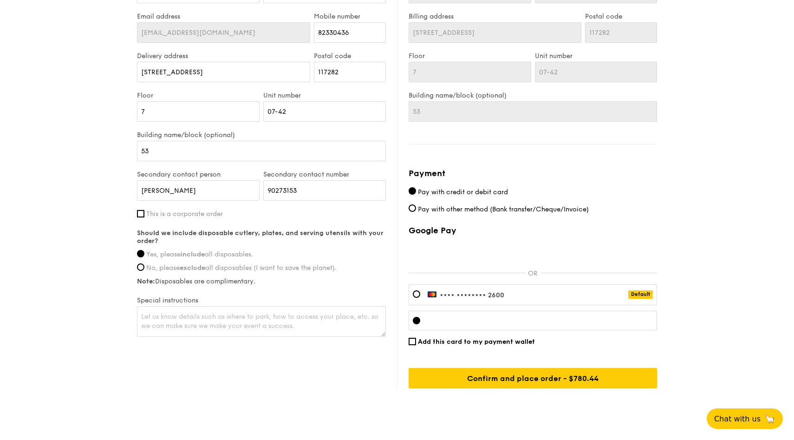
scroll to position [614, 0]
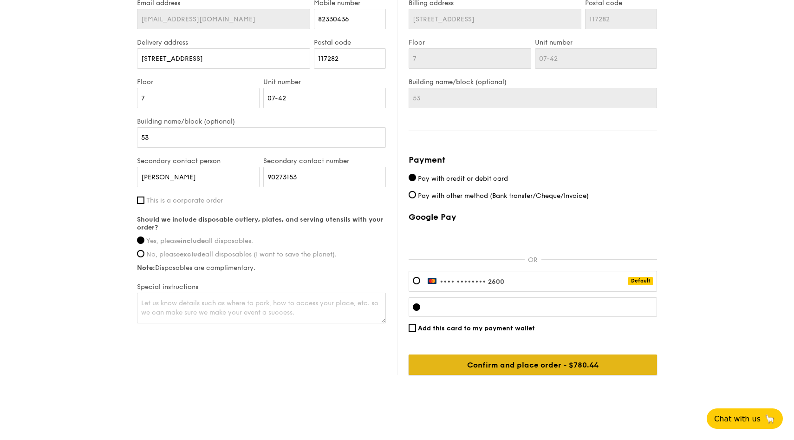
click at [620, 361] on input "Confirm and place order - $780.44" at bounding box center [533, 364] width 249 height 20
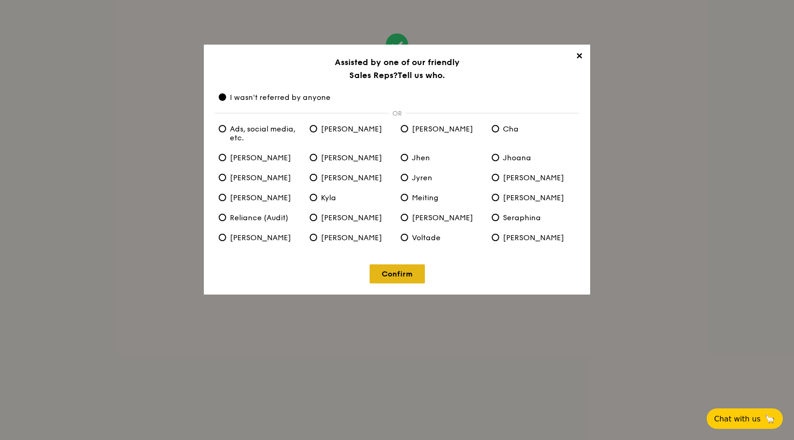
click at [396, 266] on link "Confirm" at bounding box center [397, 273] width 55 height 19
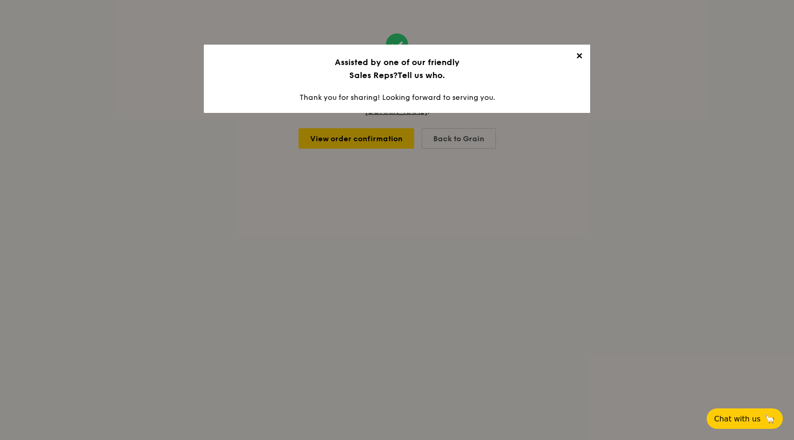
click at [598, 151] on div "✕ Assisted by one of our friendly Sales Reps? Tell us who. Thank you for sharin…" at bounding box center [397, 220] width 794 height 440
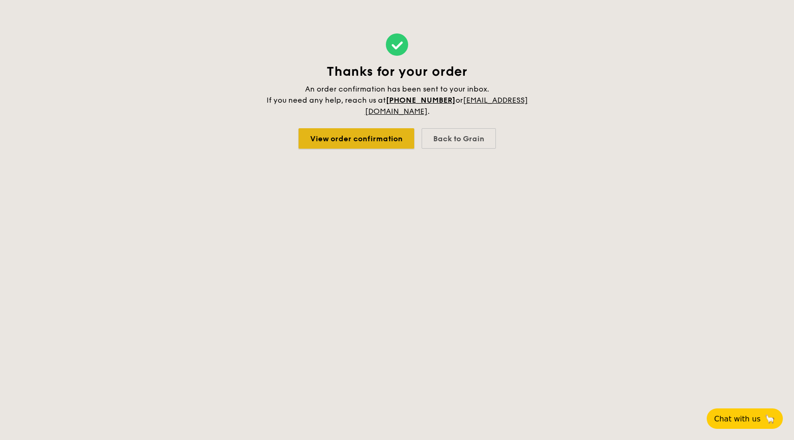
click at [389, 133] on link "View order confirmation" at bounding box center [357, 138] width 116 height 20
click at [419, 111] on link "catering@grain.com.sg" at bounding box center [446, 106] width 163 height 20
